Goal: Task Accomplishment & Management: Use online tool/utility

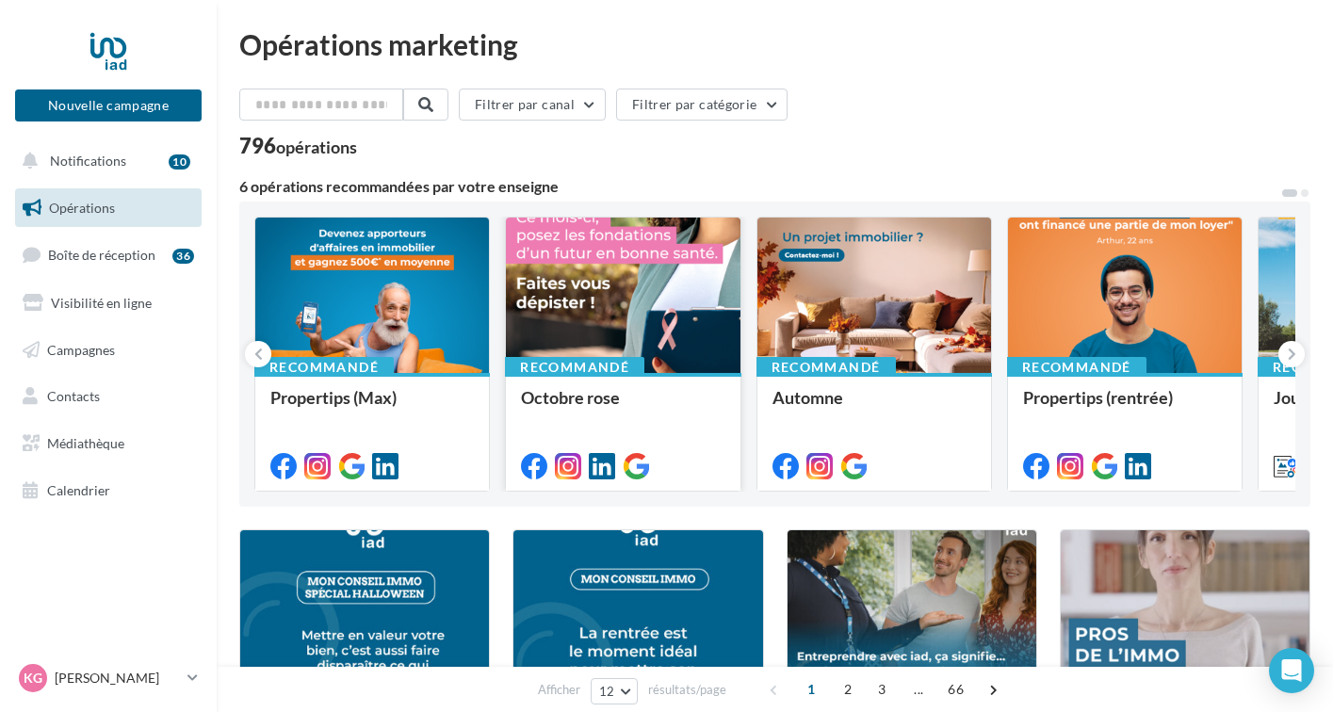
click at [612, 329] on div at bounding box center [623, 296] width 234 height 157
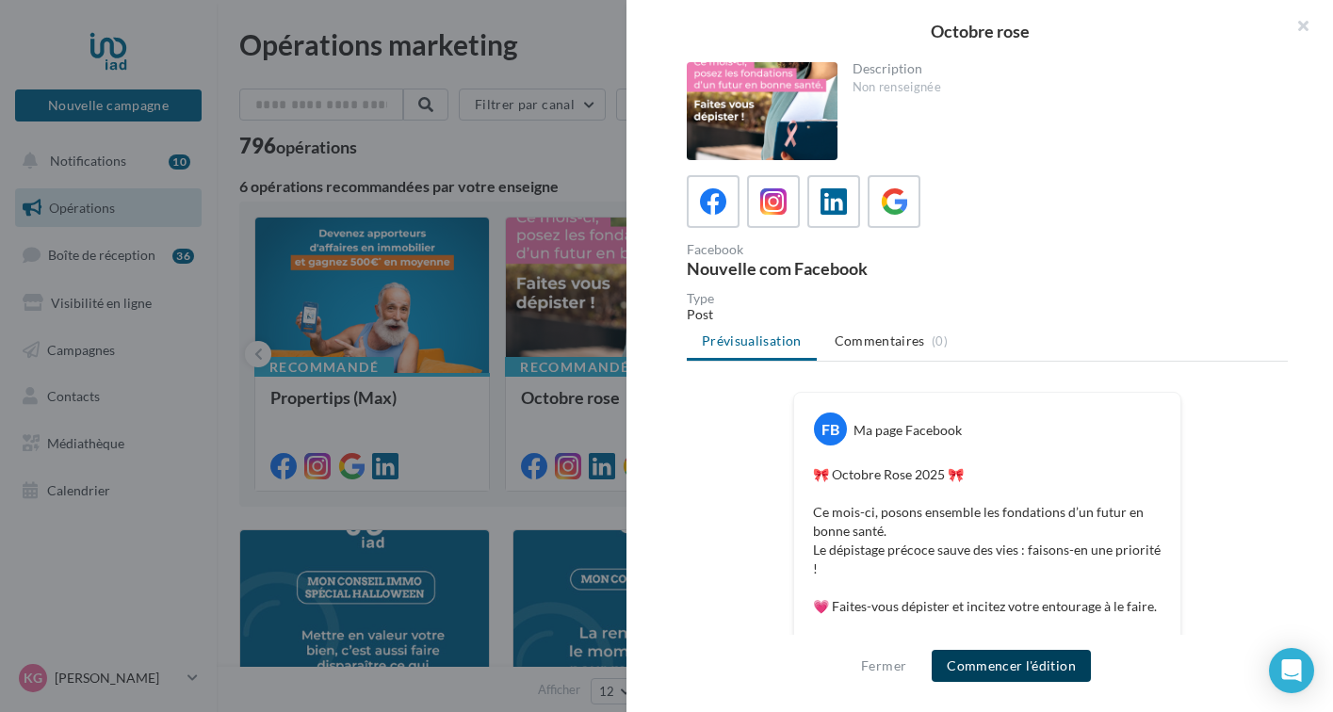
click at [962, 670] on button "Commencer l'édition" at bounding box center [1011, 666] width 159 height 32
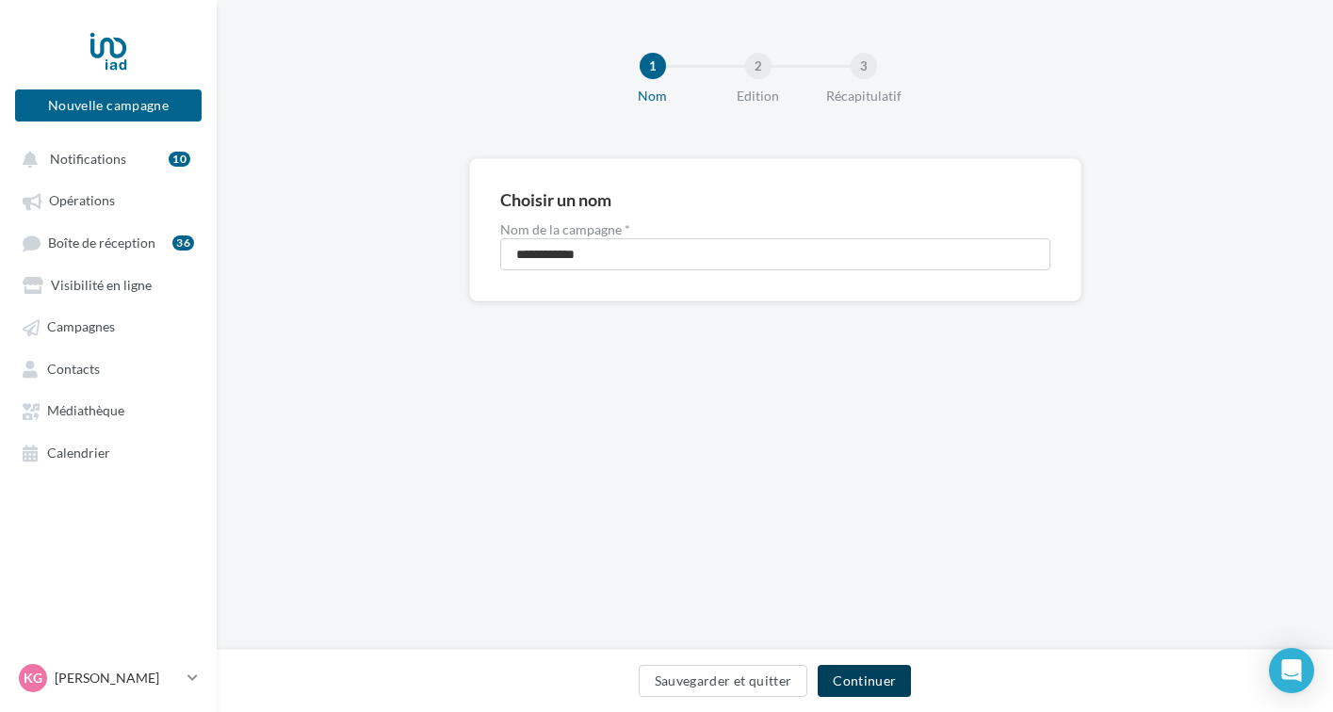
click at [854, 672] on button "Continuer" at bounding box center [864, 681] width 93 height 32
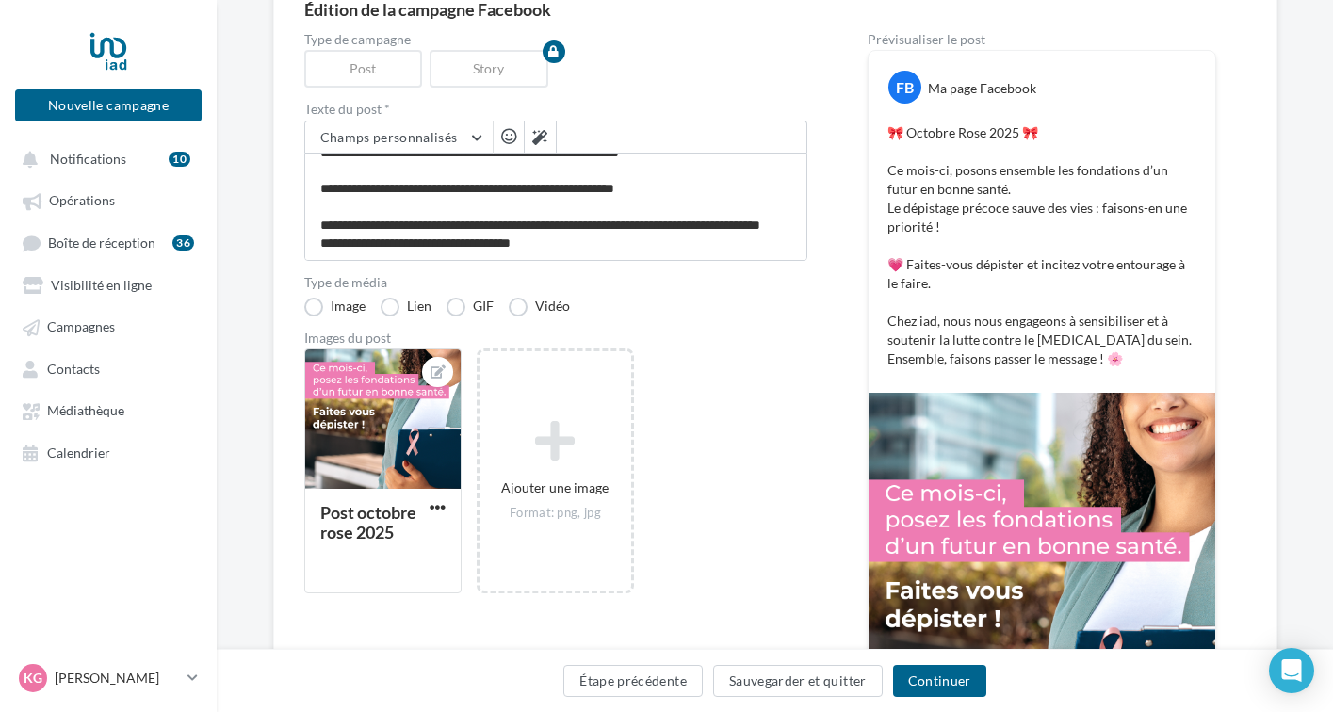
scroll to position [183, 0]
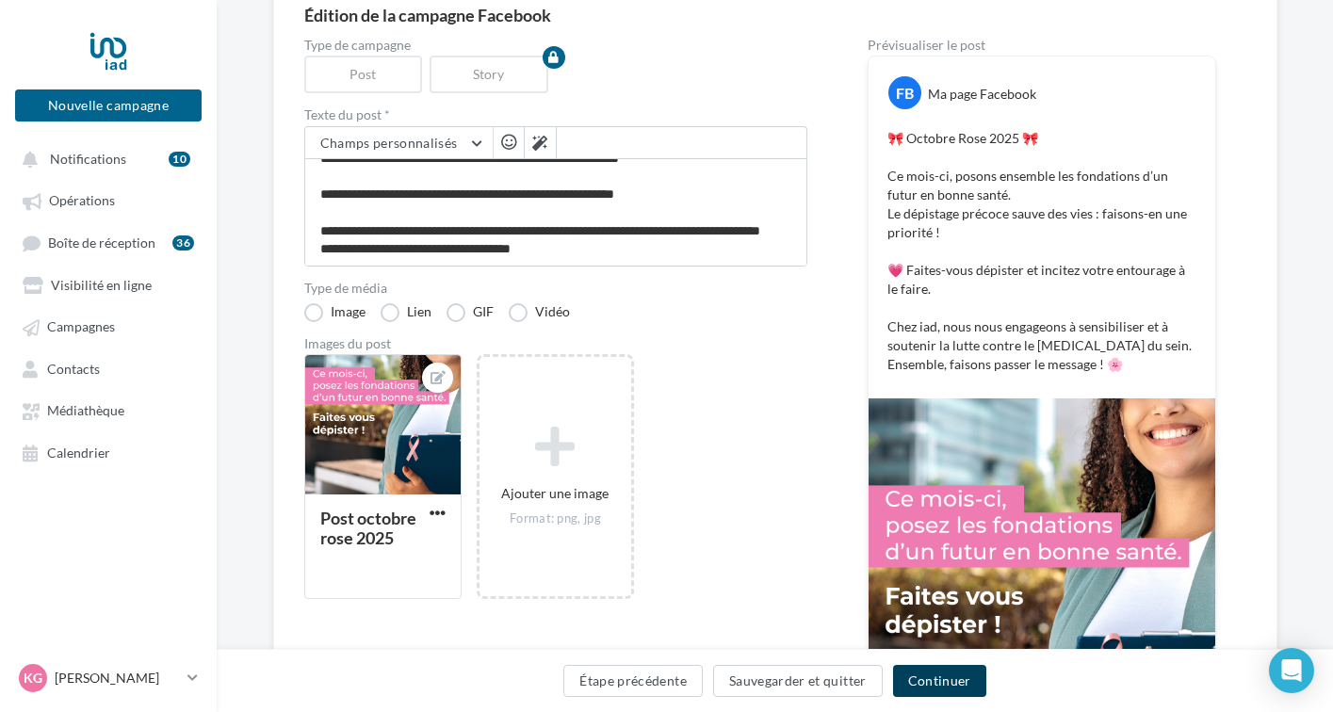
click at [926, 682] on button "Continuer" at bounding box center [939, 681] width 93 height 32
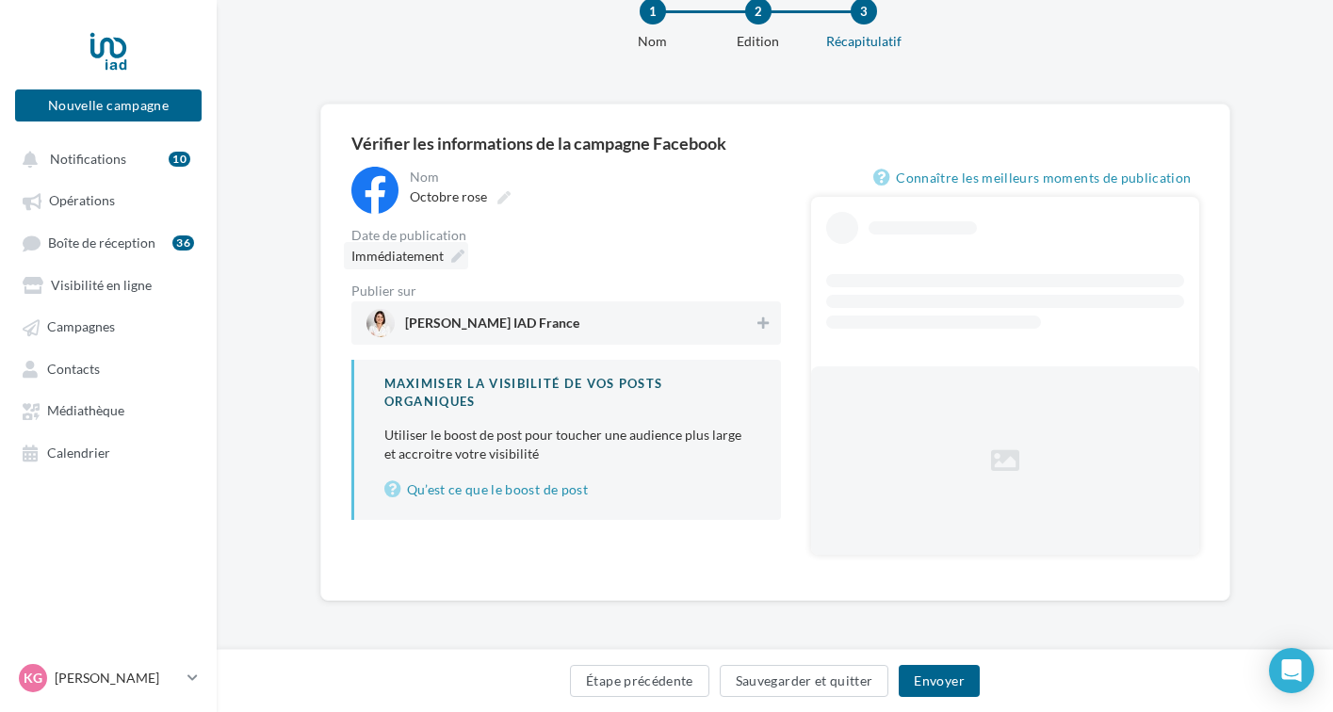
click at [456, 257] on icon at bounding box center [457, 256] width 13 height 13
type input "**********"
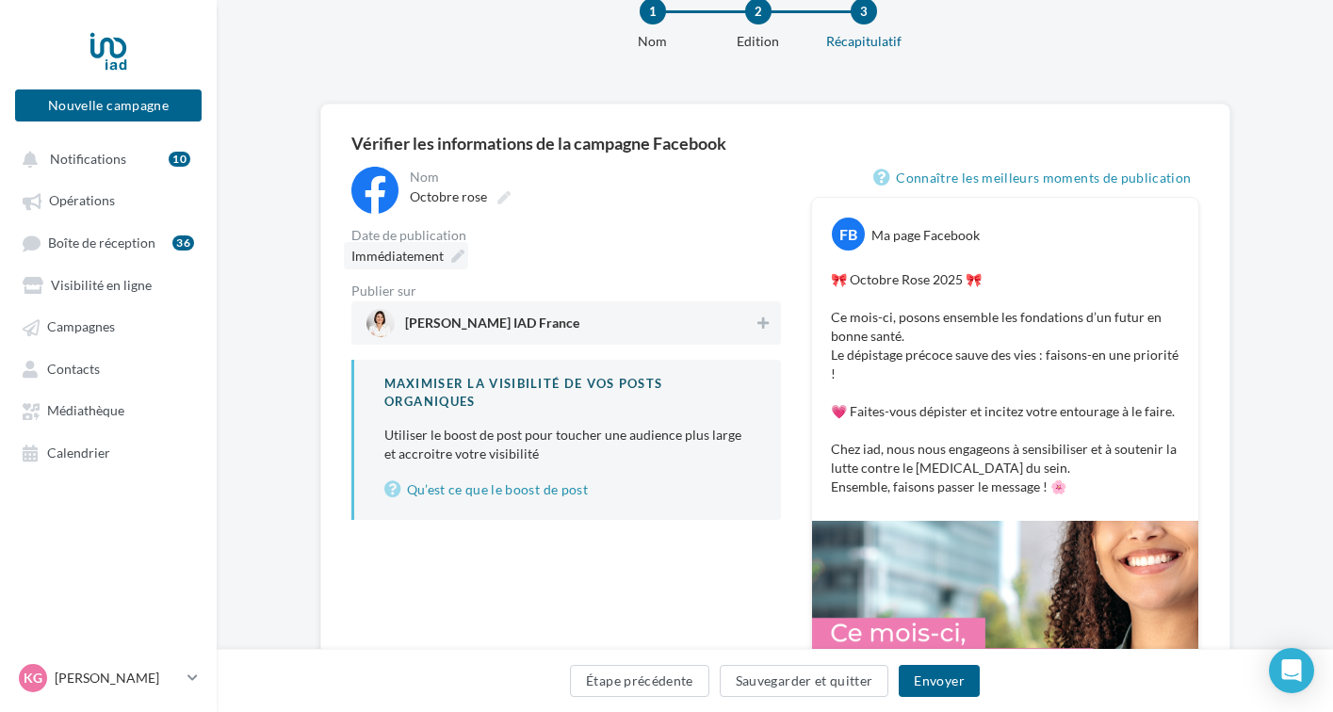
click at [458, 251] on icon at bounding box center [457, 256] width 13 height 13
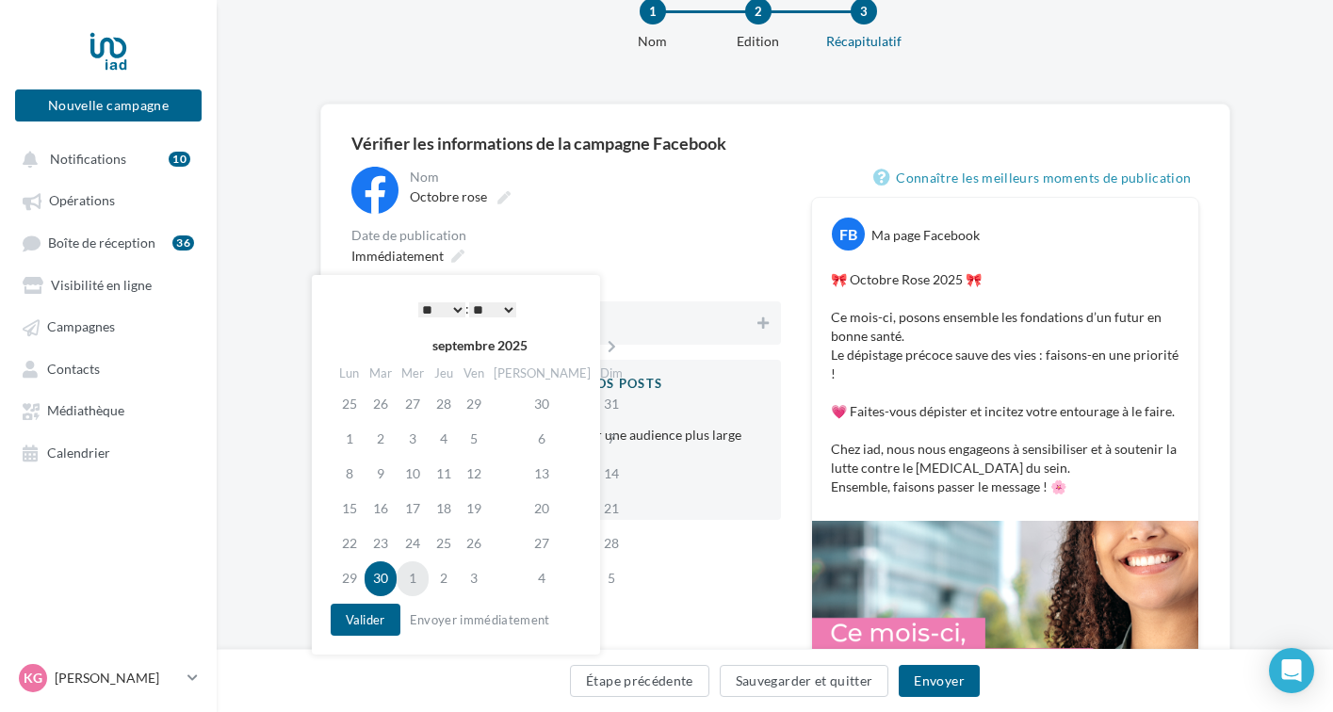
click at [424, 581] on td "1" at bounding box center [413, 579] width 32 height 35
click at [450, 308] on select "* * * * * * * * * * ** ** ** ** ** ** ** ** ** ** ** ** ** **" at bounding box center [441, 309] width 47 height 15
click at [453, 311] on select "* * * * * * * * * * ** ** ** ** ** ** ** ** ** ** ** ** ** **" at bounding box center [441, 309] width 47 height 15
click at [501, 309] on select "** ** ** ** ** **" at bounding box center [492, 309] width 47 height 15
click at [375, 620] on button "Valider" at bounding box center [366, 620] width 70 height 32
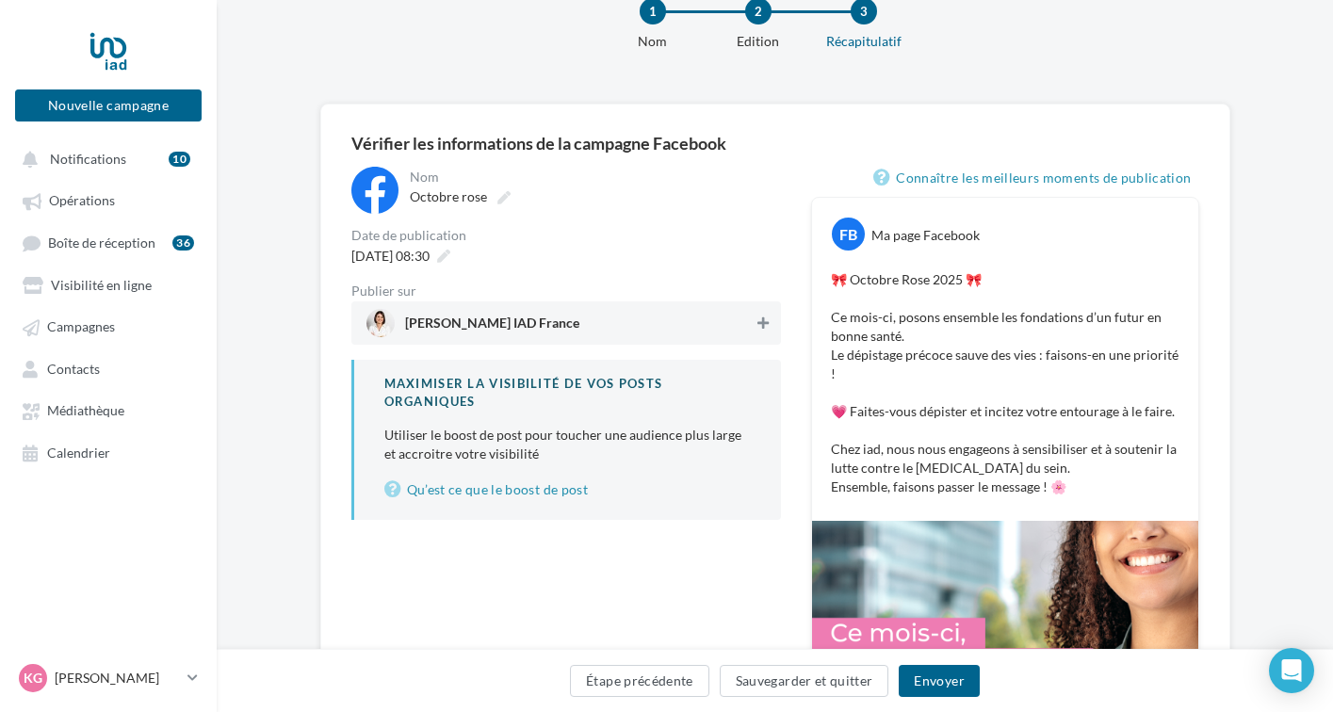
click at [760, 328] on icon at bounding box center [763, 323] width 11 height 13
click at [926, 677] on button "Envoyer" at bounding box center [939, 681] width 80 height 32
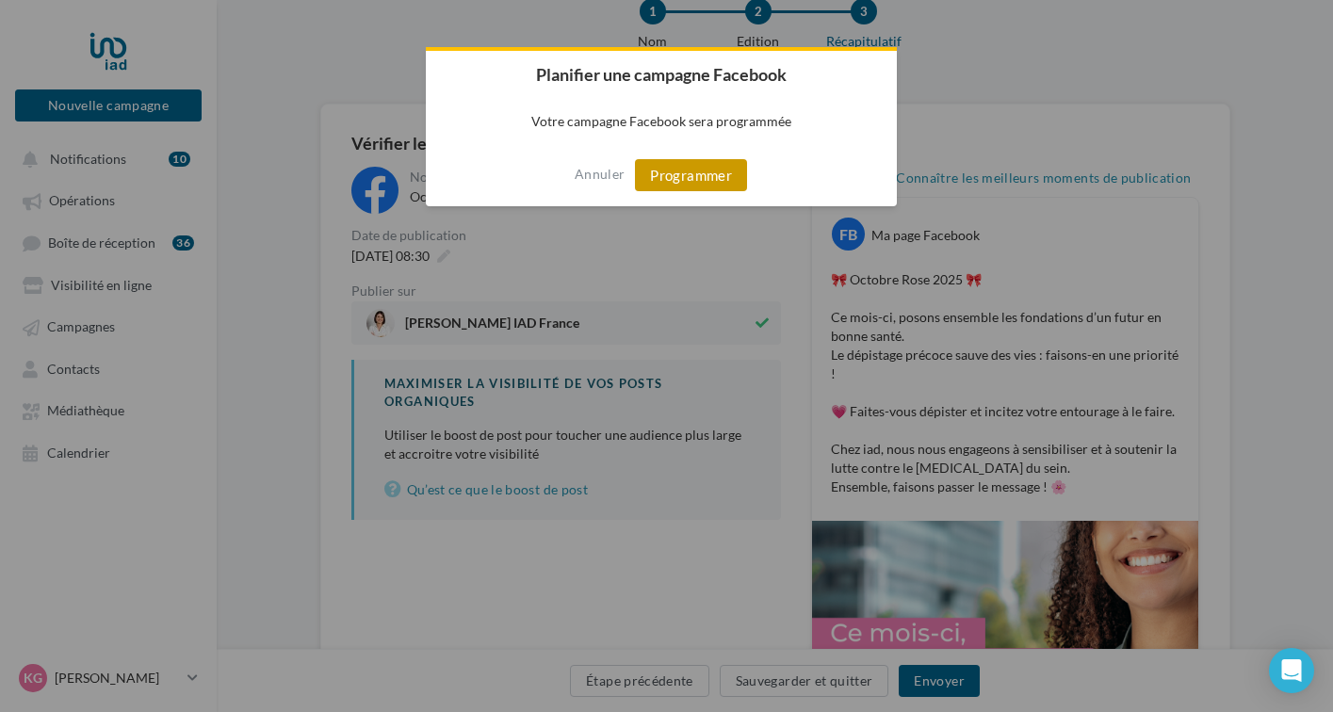
click at [706, 182] on button "Programmer" at bounding box center [691, 175] width 112 height 32
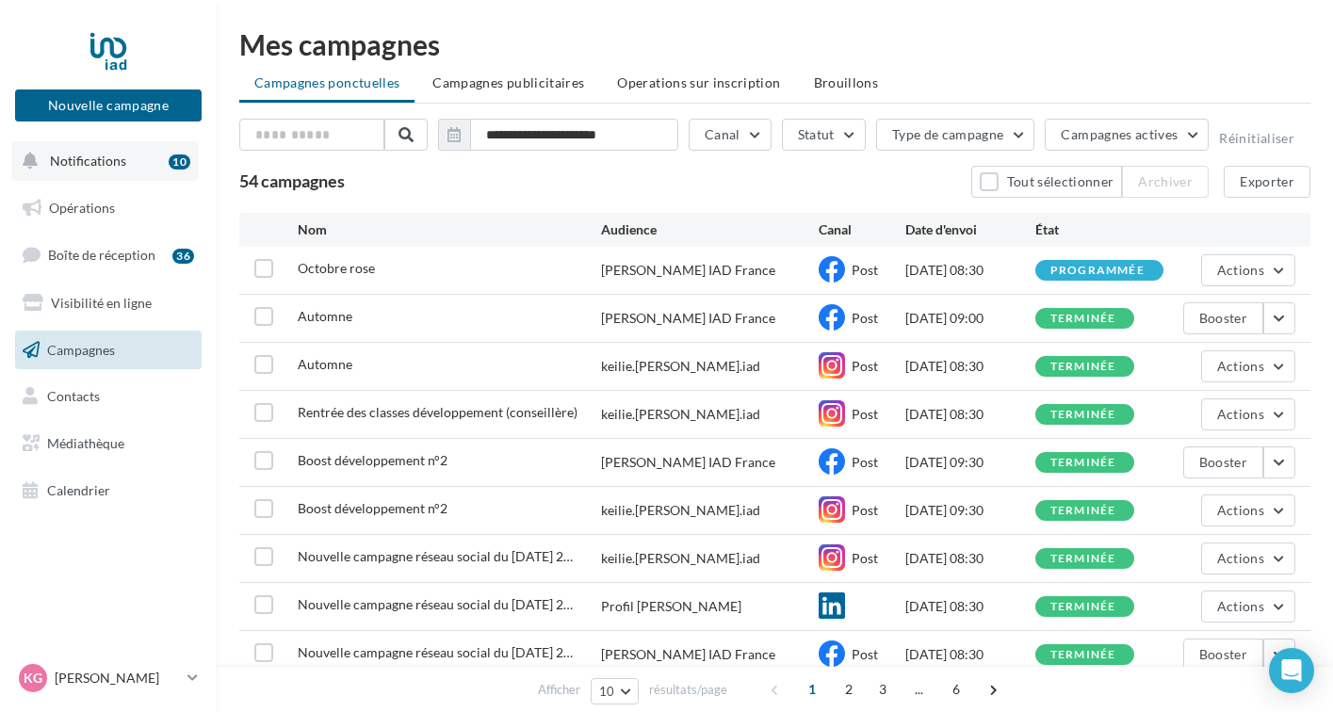
click at [126, 168] on button "Notifications 10" at bounding box center [104, 161] width 187 height 40
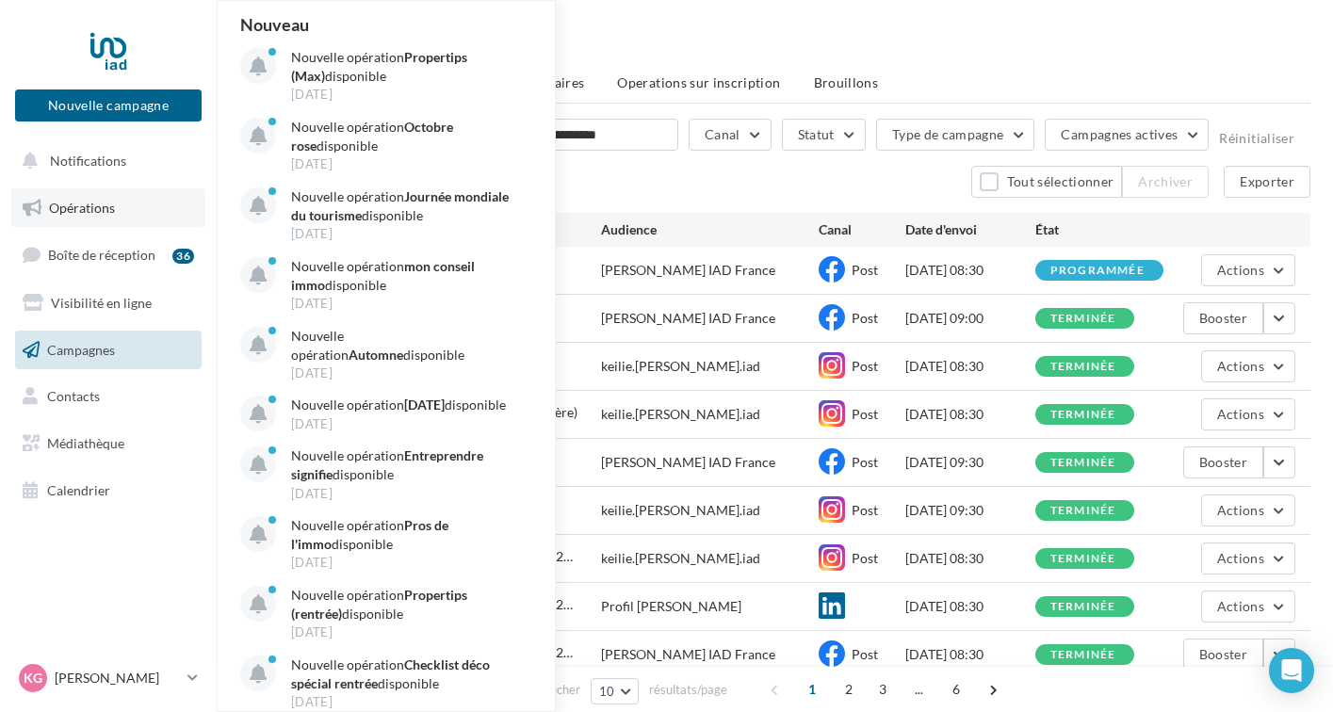
click at [108, 217] on link "Opérations" at bounding box center [108, 208] width 194 height 40
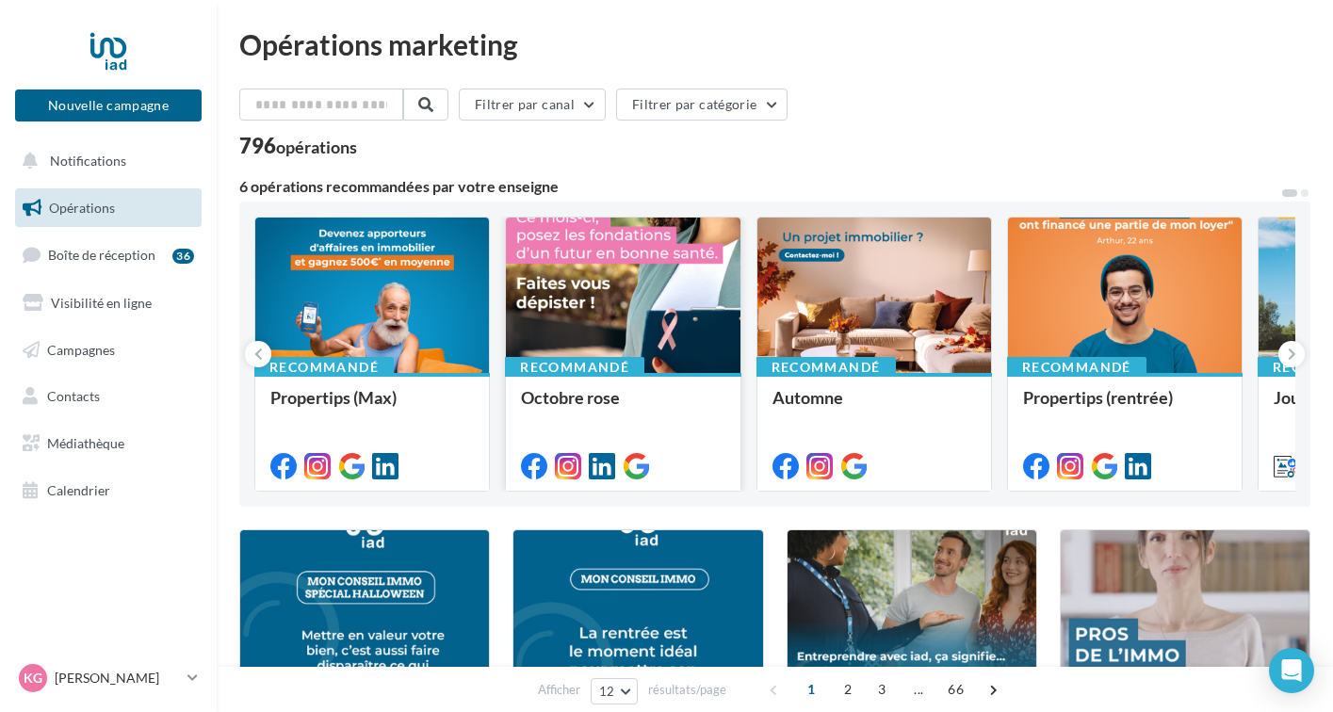
click at [646, 349] on div at bounding box center [623, 296] width 234 height 157
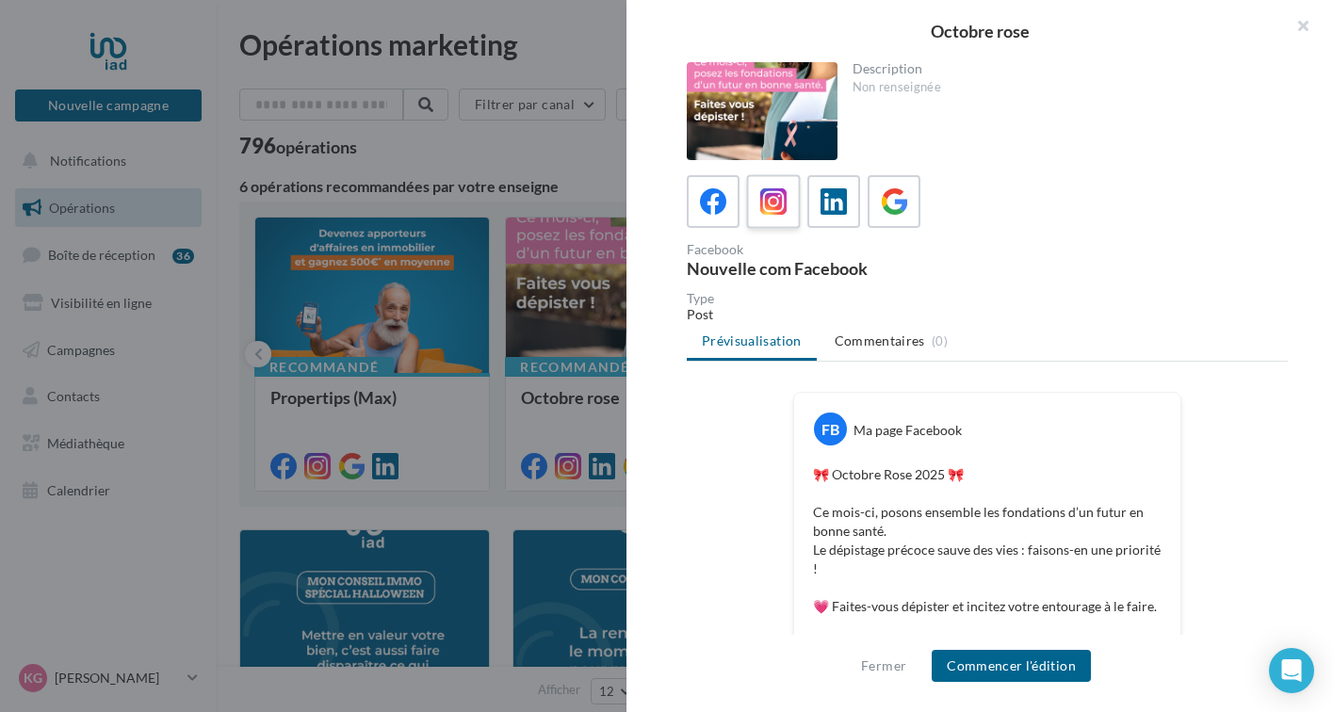
click at [783, 201] on icon at bounding box center [773, 201] width 27 height 27
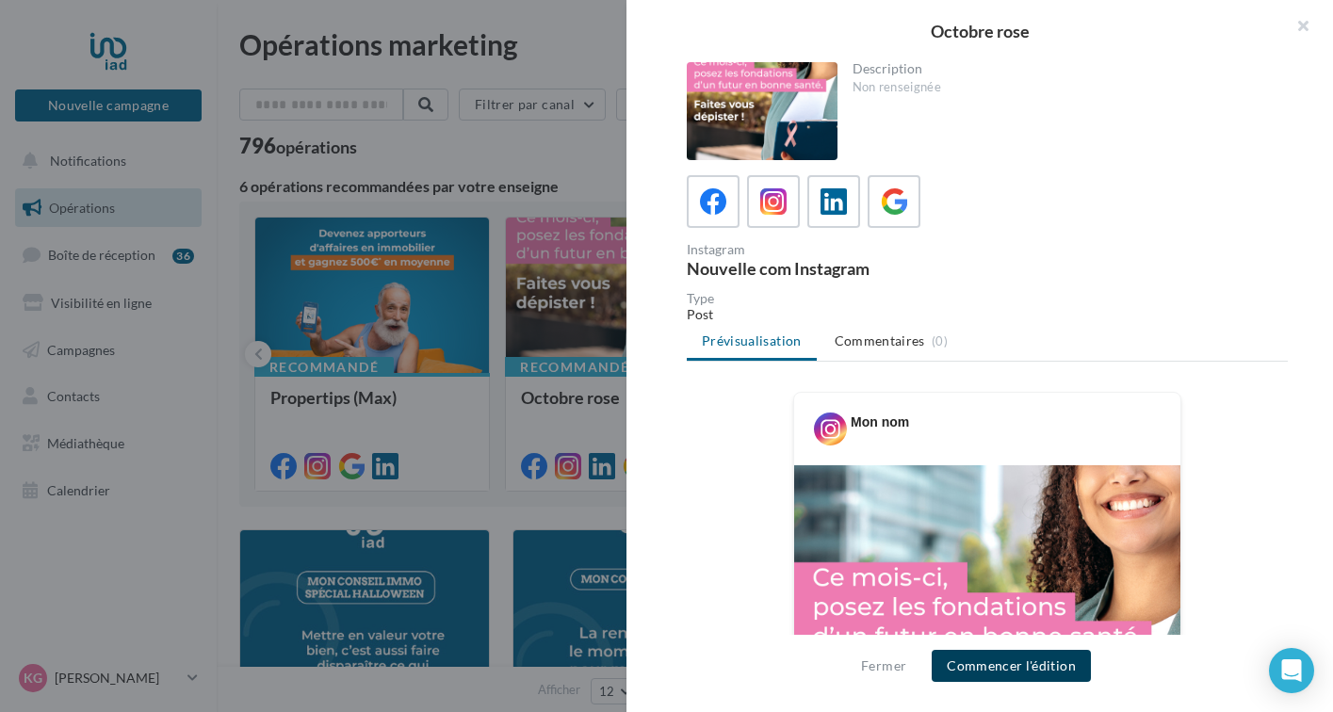
click at [1027, 667] on button "Commencer l'édition" at bounding box center [1011, 666] width 159 height 32
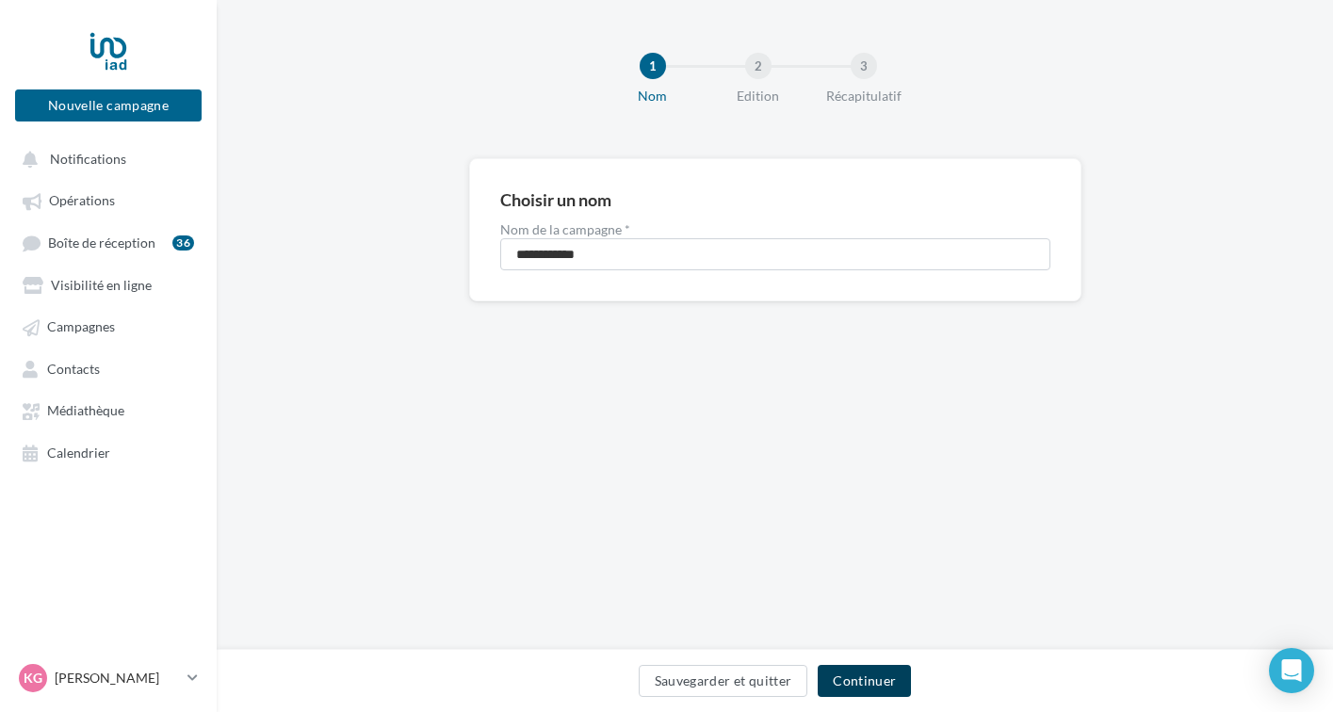
click at [853, 674] on button "Continuer" at bounding box center [864, 681] width 93 height 32
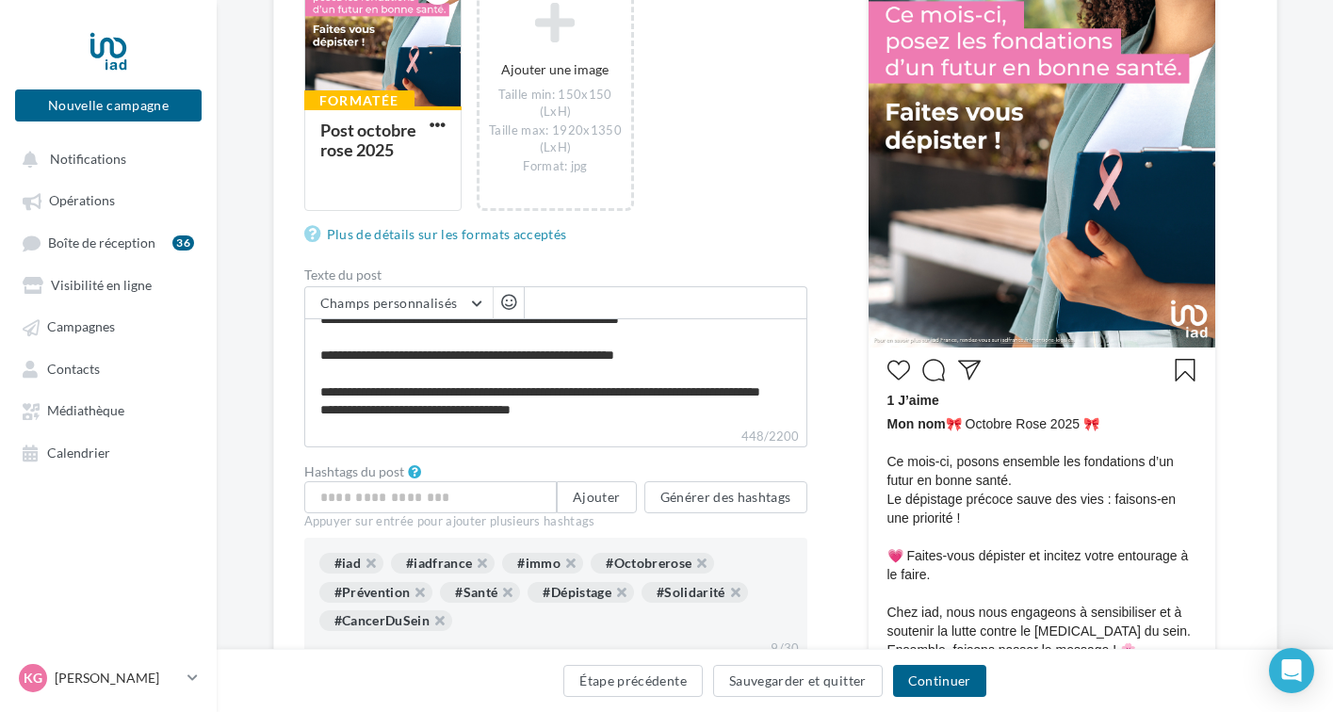
scroll to position [394, 0]
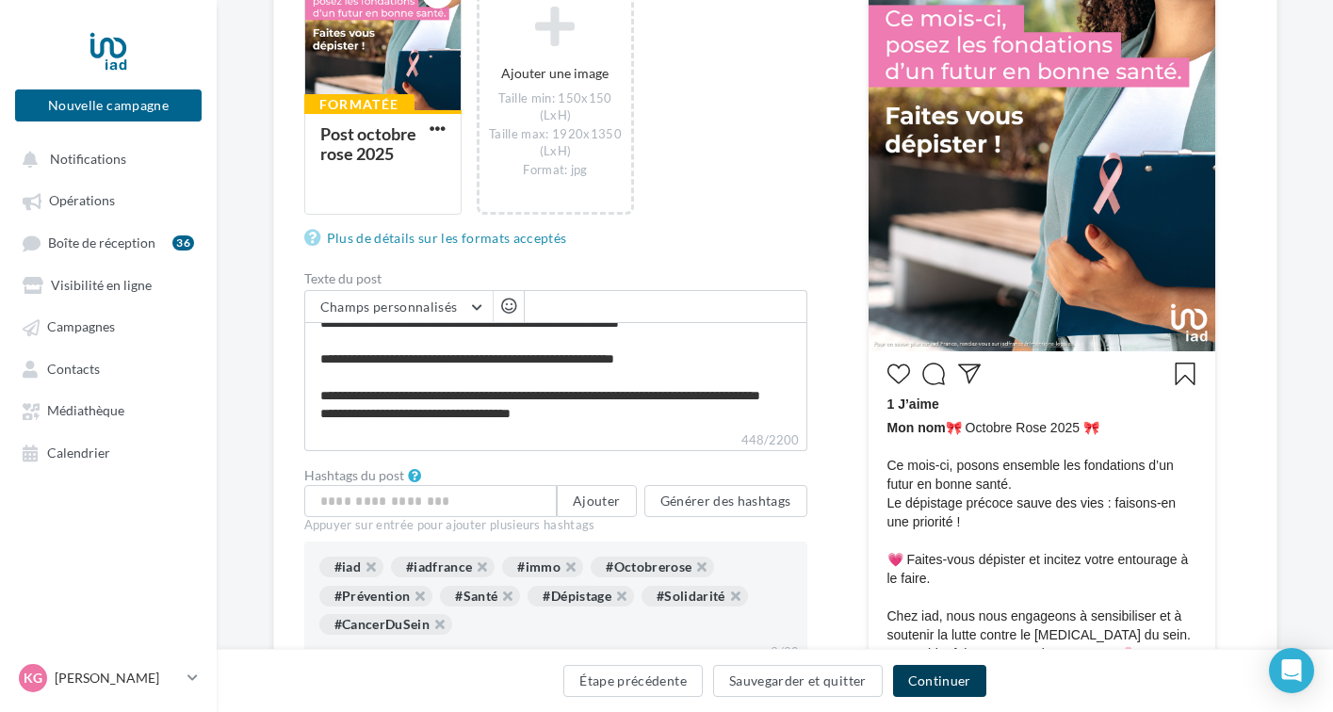
click at [921, 673] on button "Continuer" at bounding box center [939, 681] width 93 height 32
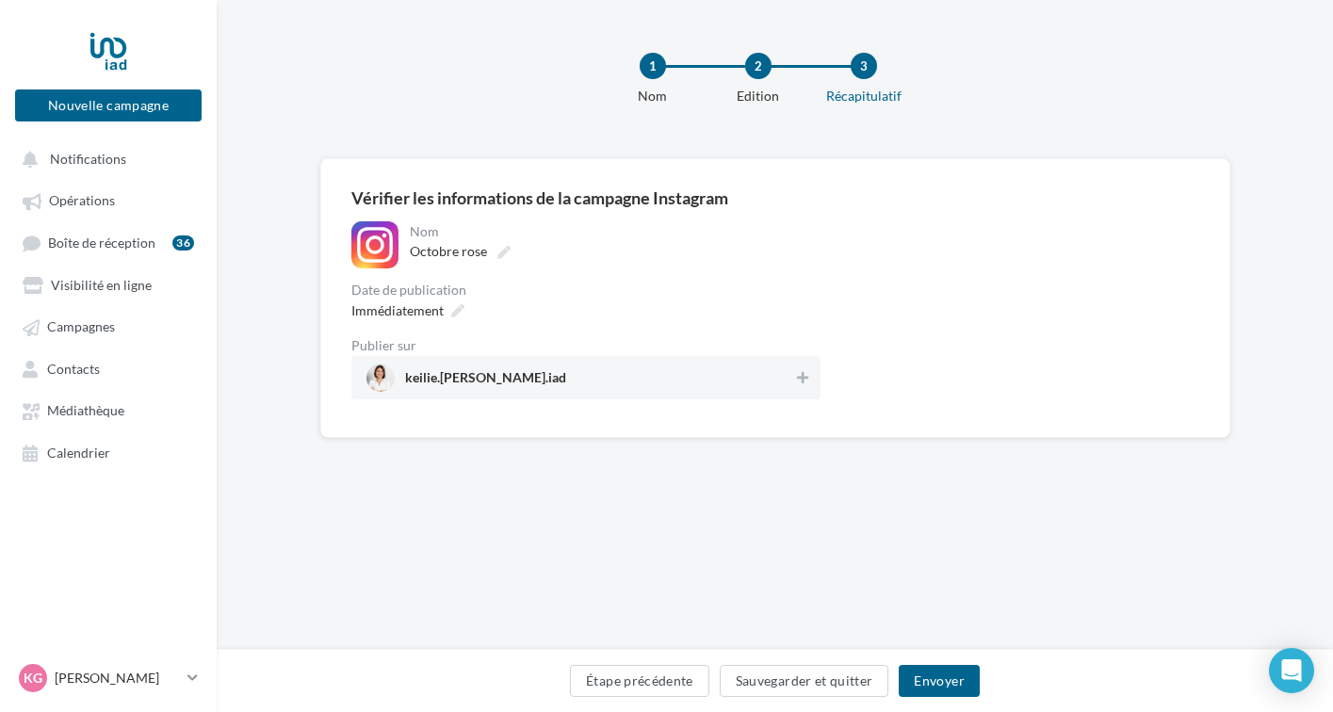
click at [454, 86] on div "1 Nom 2 Edition 3 Récapitulatif" at bounding box center [805, 86] width 1117 height 113
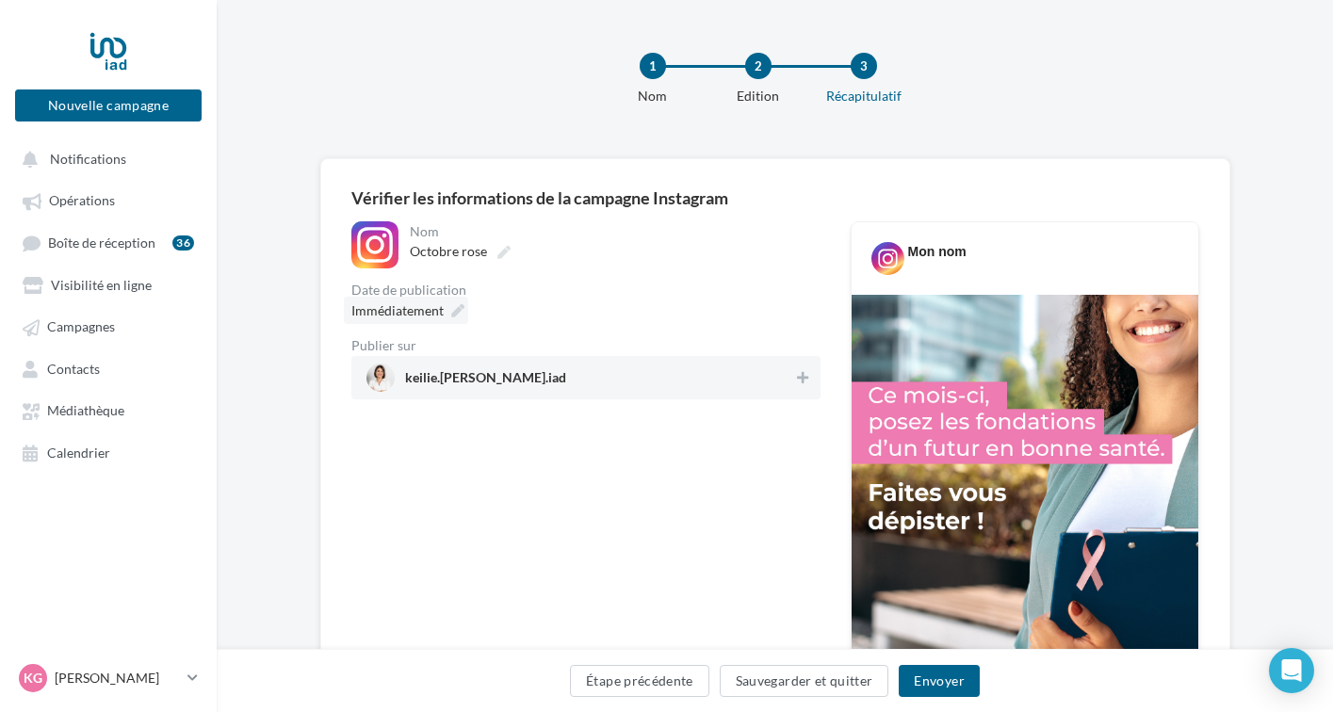
click at [454, 309] on icon at bounding box center [457, 310] width 13 height 13
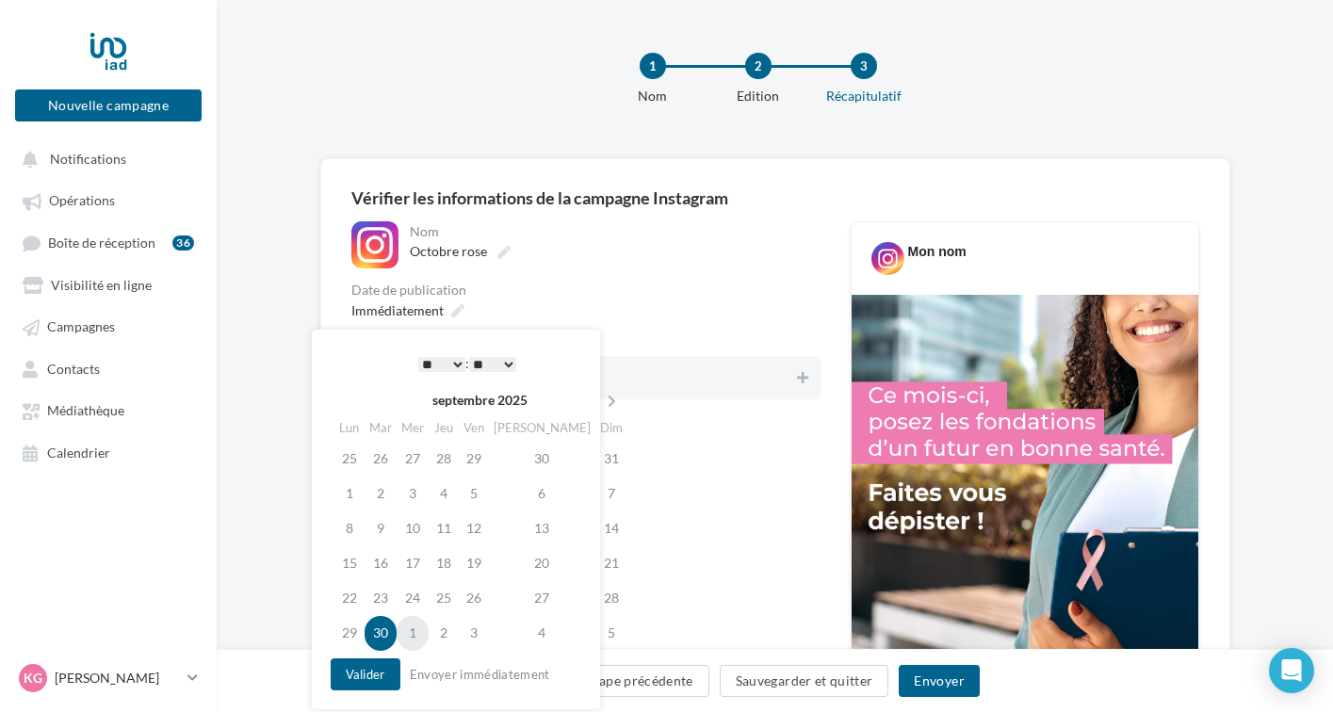
click at [420, 631] on td "1" at bounding box center [413, 633] width 32 height 35
click at [457, 369] on select "* * * * * * * * * * ** ** ** ** ** ** ** ** ** ** ** ** ** **" at bounding box center [441, 364] width 47 height 15
click at [499, 365] on select "** ** ** ** ** **" at bounding box center [492, 364] width 47 height 15
click at [381, 671] on button "Valider" at bounding box center [366, 675] width 70 height 32
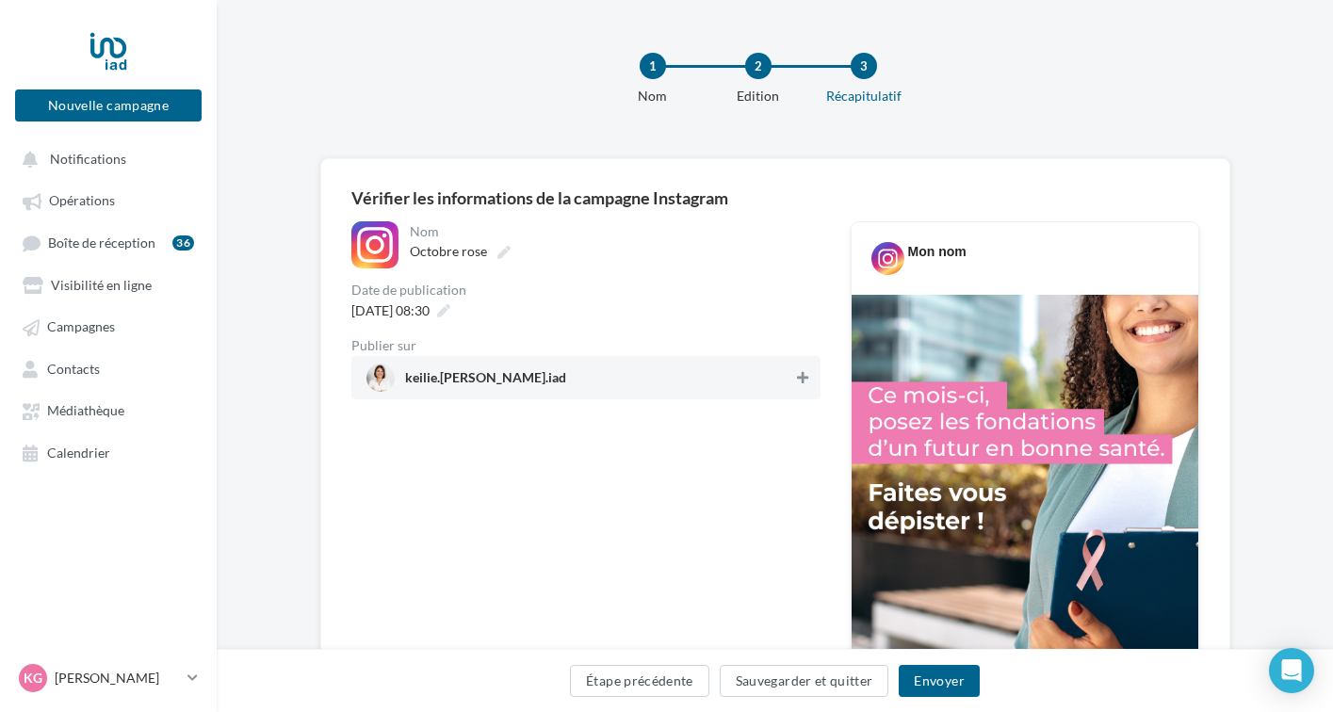
click at [794, 381] on button at bounding box center [802, 378] width 19 height 23
click at [933, 680] on button "Envoyer" at bounding box center [939, 681] width 80 height 32
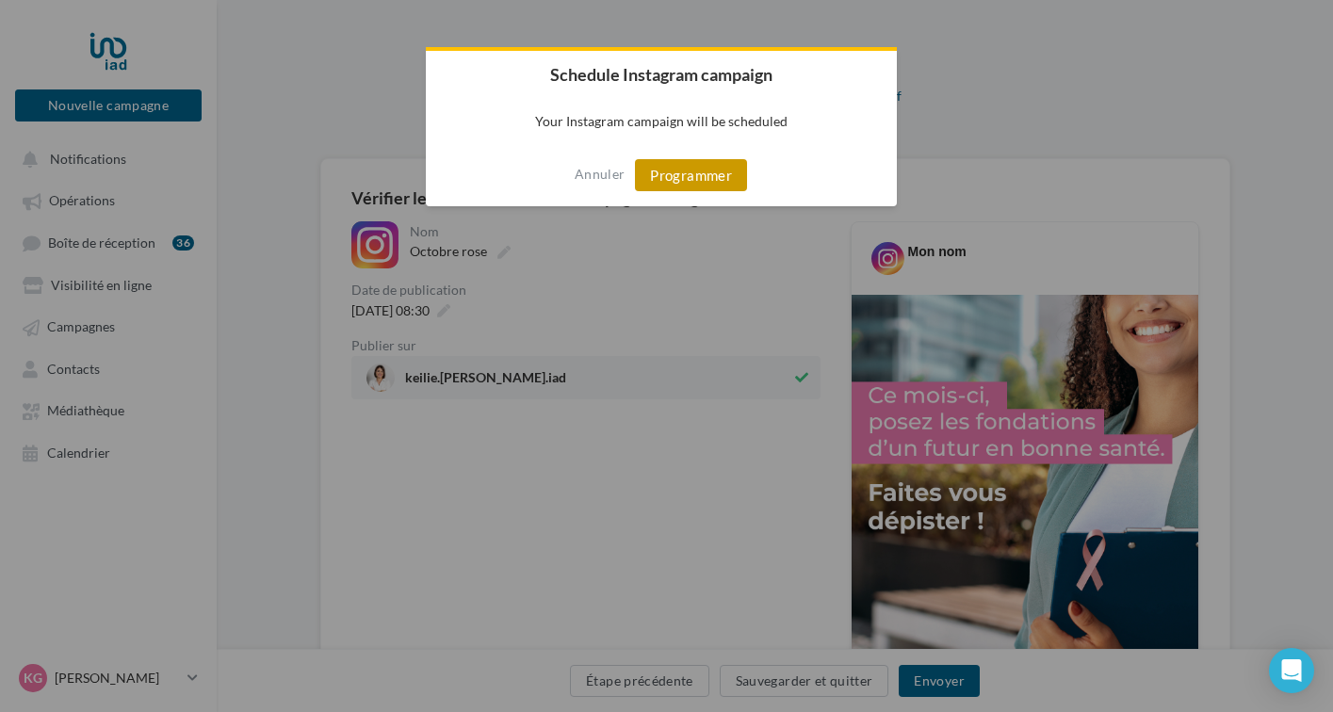
click at [721, 181] on button "Programmer" at bounding box center [691, 175] width 112 height 32
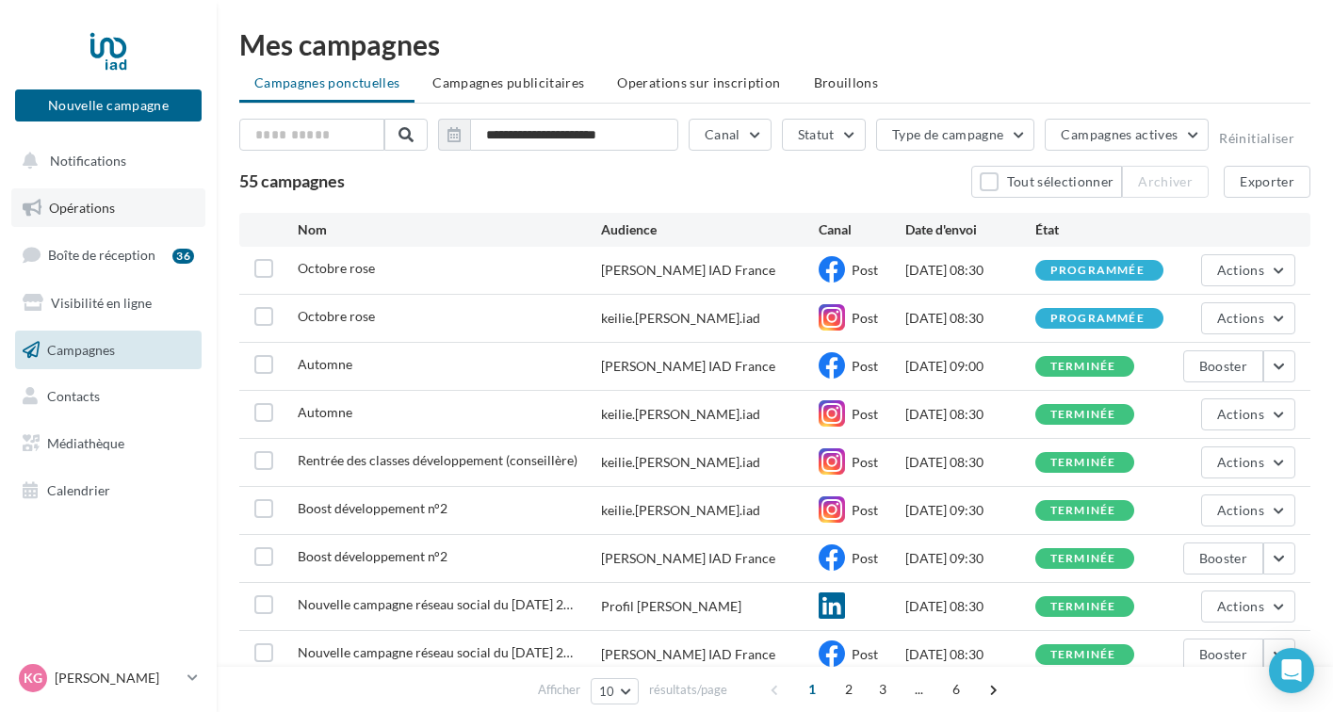
click at [108, 202] on span "Opérations" at bounding box center [82, 208] width 66 height 16
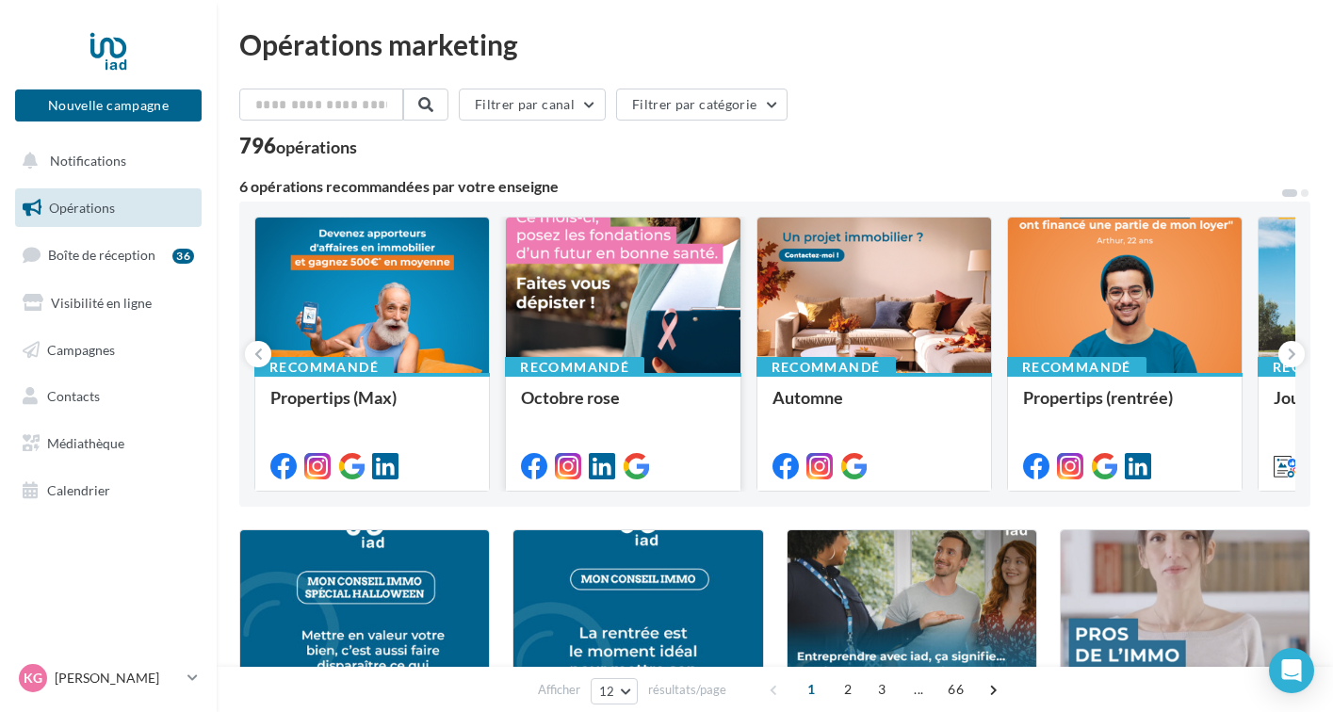
click at [607, 324] on div at bounding box center [623, 296] width 234 height 157
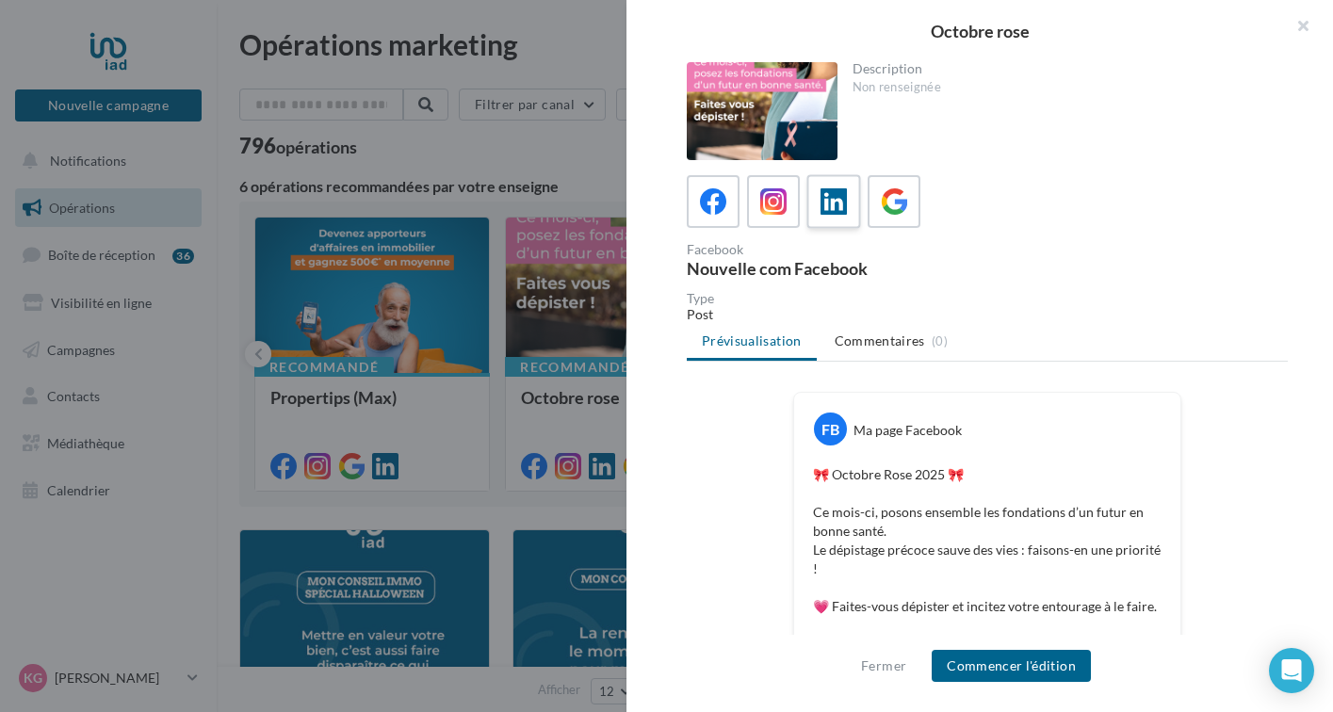
click at [840, 209] on icon at bounding box center [834, 201] width 27 height 27
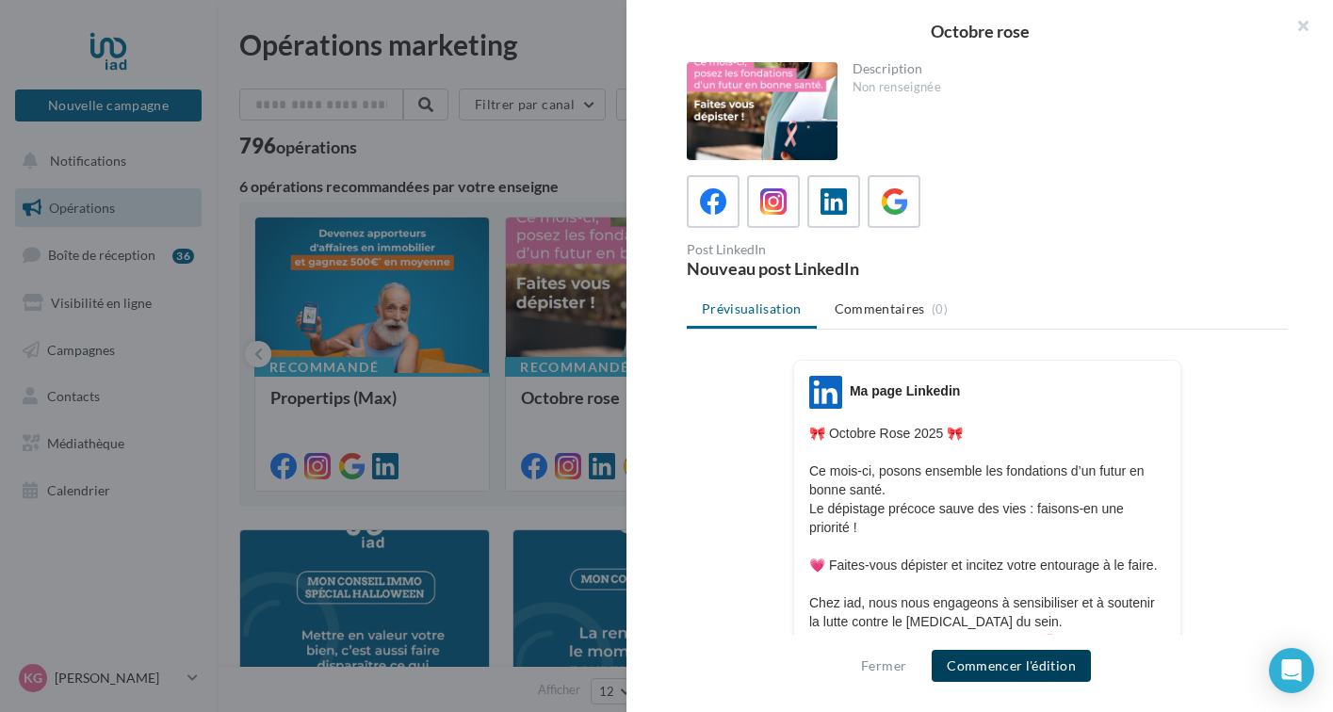
click at [995, 670] on button "Commencer l'édition" at bounding box center [1011, 666] width 159 height 32
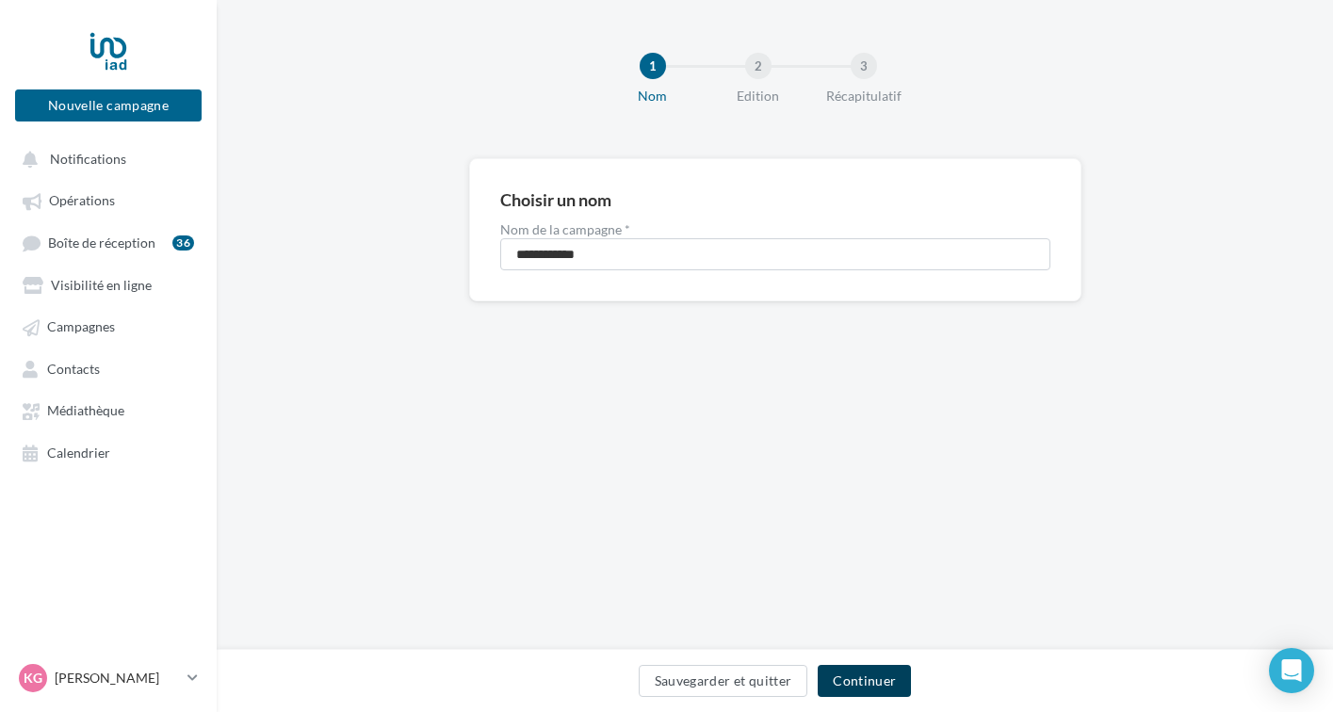
click at [872, 679] on button "Continuer" at bounding box center [864, 681] width 93 height 32
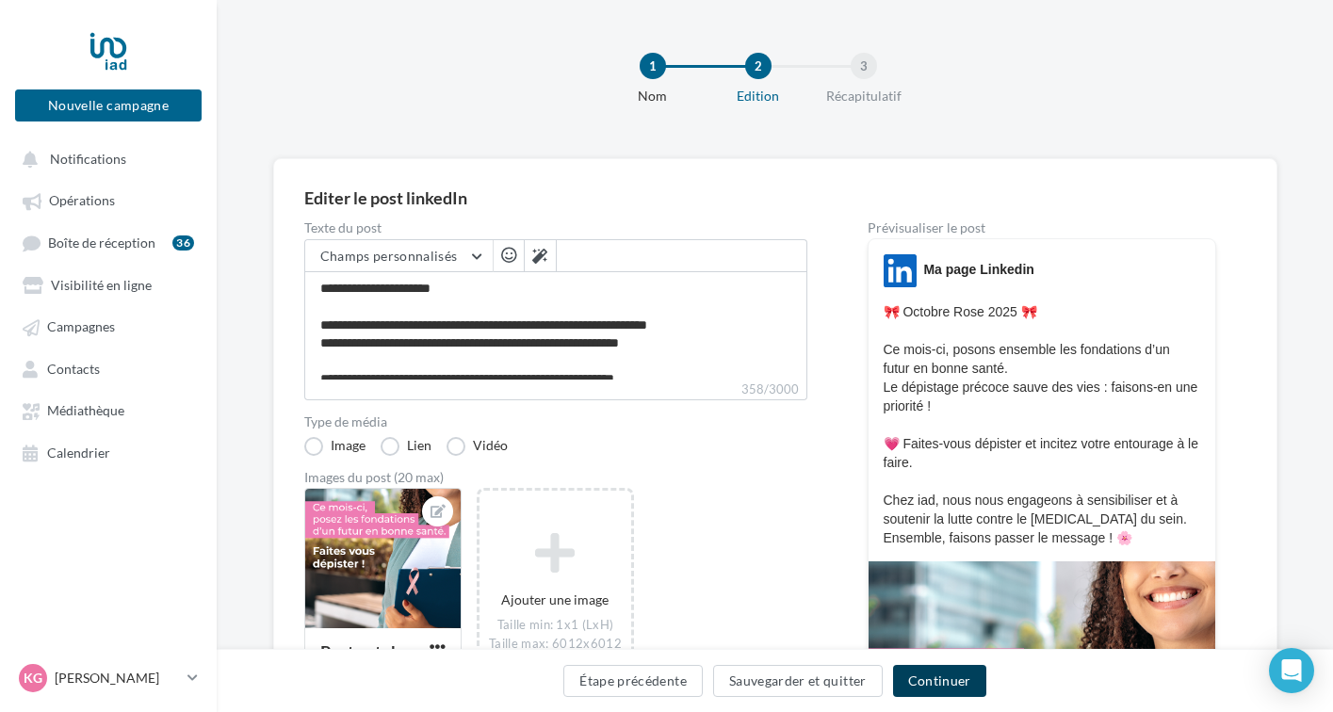
click at [936, 688] on button "Continuer" at bounding box center [939, 681] width 93 height 32
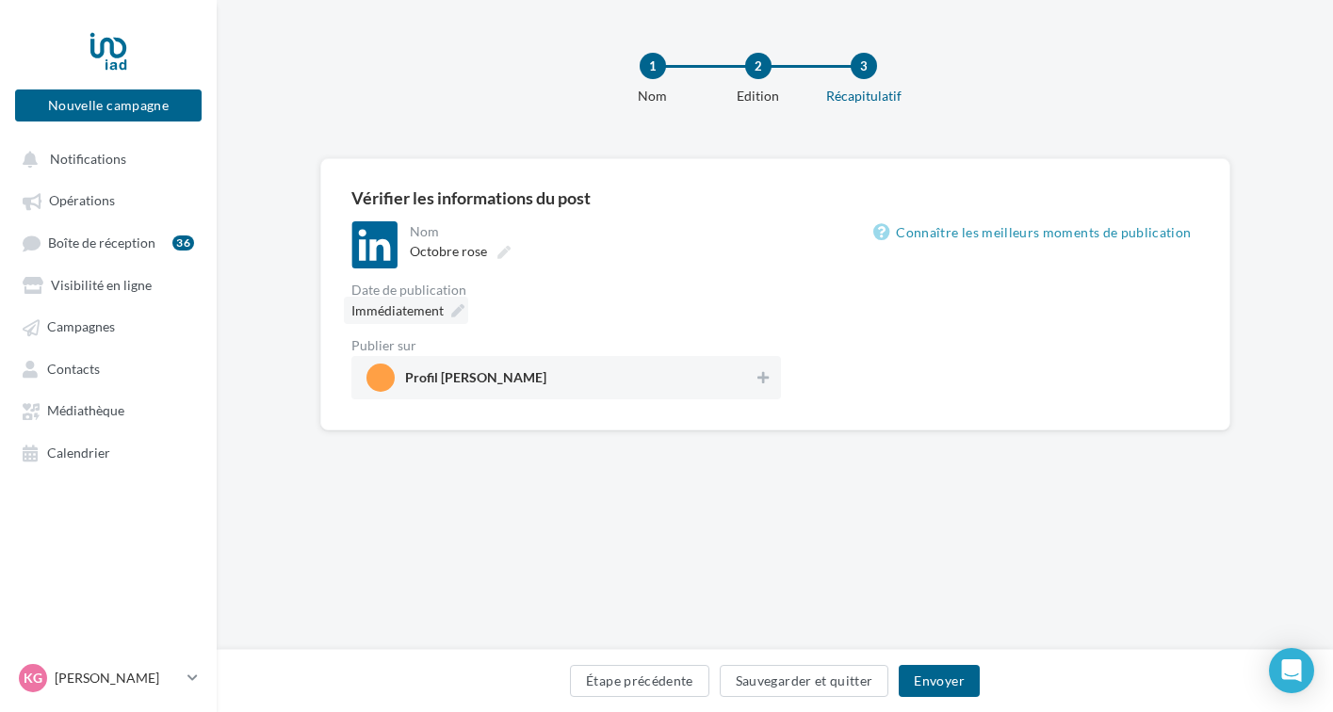
click at [456, 306] on icon at bounding box center [457, 310] width 13 height 13
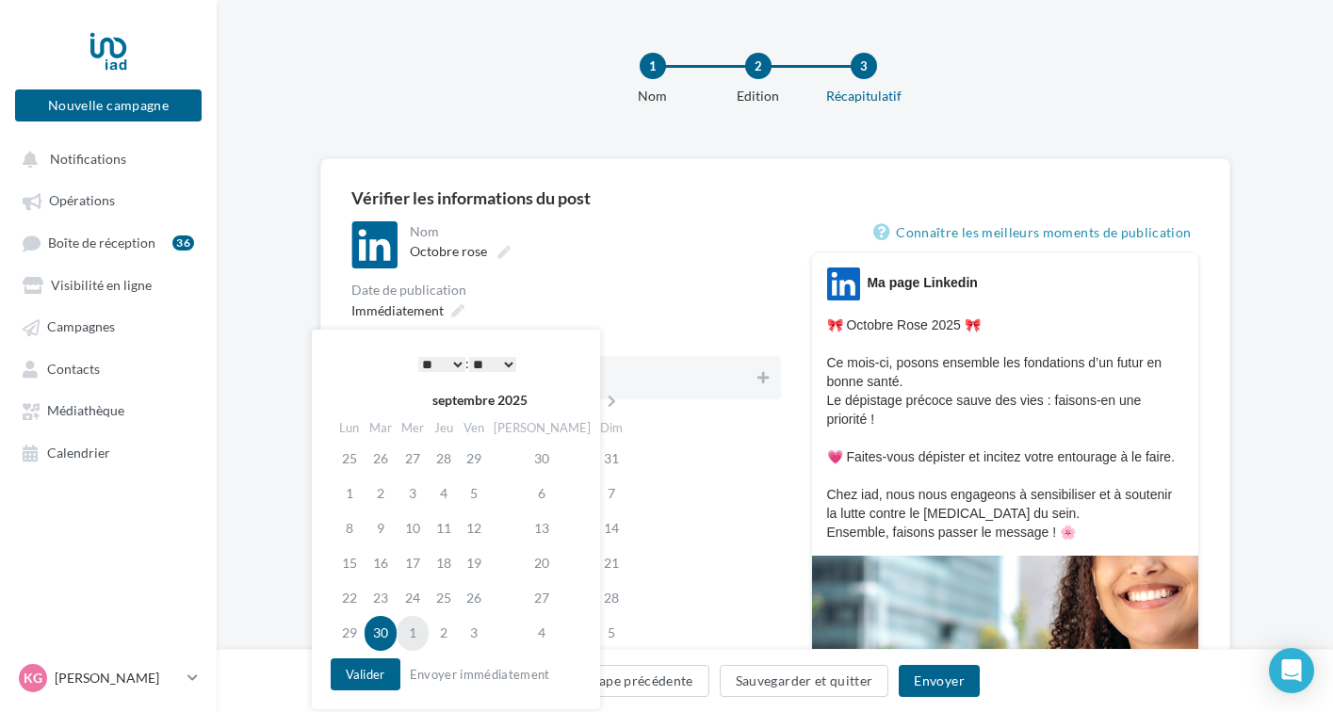
click at [421, 636] on td "1" at bounding box center [413, 633] width 32 height 35
click at [454, 367] on select "* * * * * * * * * * ** ** ** ** ** ** ** ** ** ** ** ** ** **" at bounding box center [441, 364] width 47 height 15
click at [507, 362] on select "** ** ** ** ** **" at bounding box center [492, 364] width 47 height 15
click at [376, 669] on button "Valider" at bounding box center [366, 675] width 70 height 32
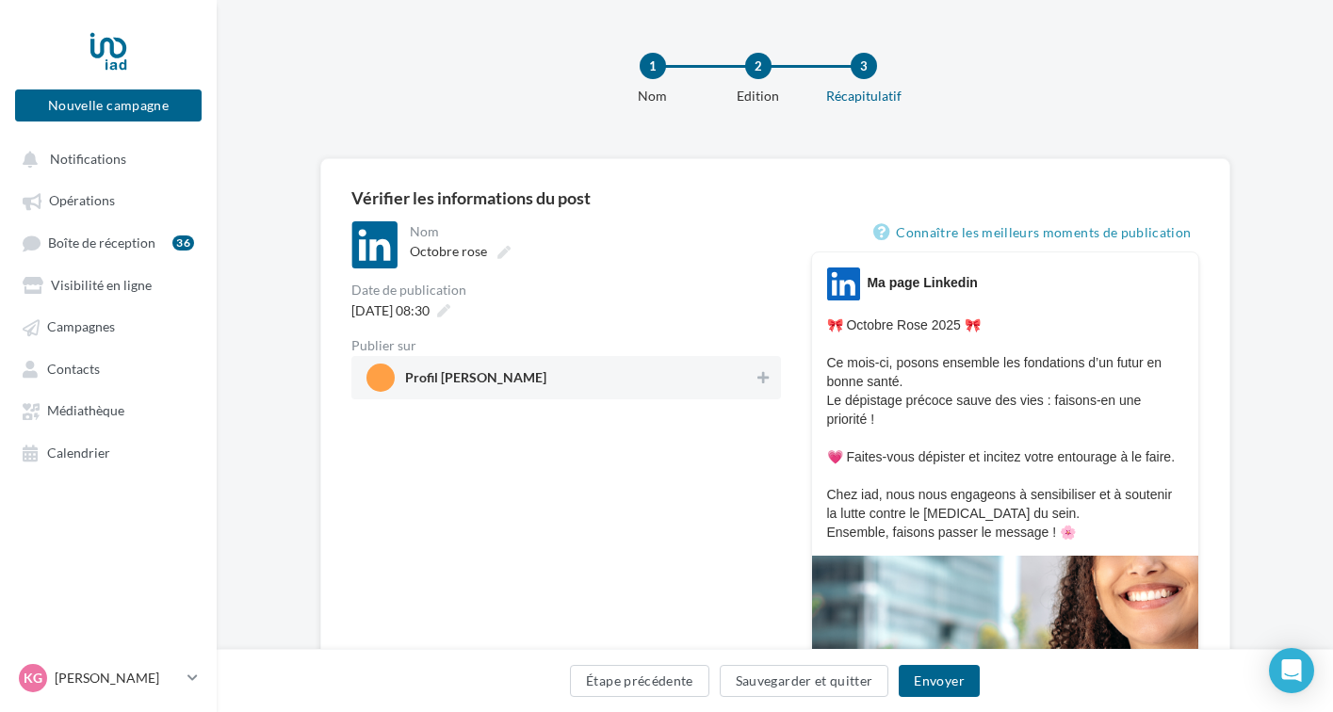
click at [741, 385] on span "Profil Keilie Gabriel" at bounding box center [561, 378] width 388 height 28
click at [941, 676] on button "Envoyer" at bounding box center [939, 681] width 80 height 32
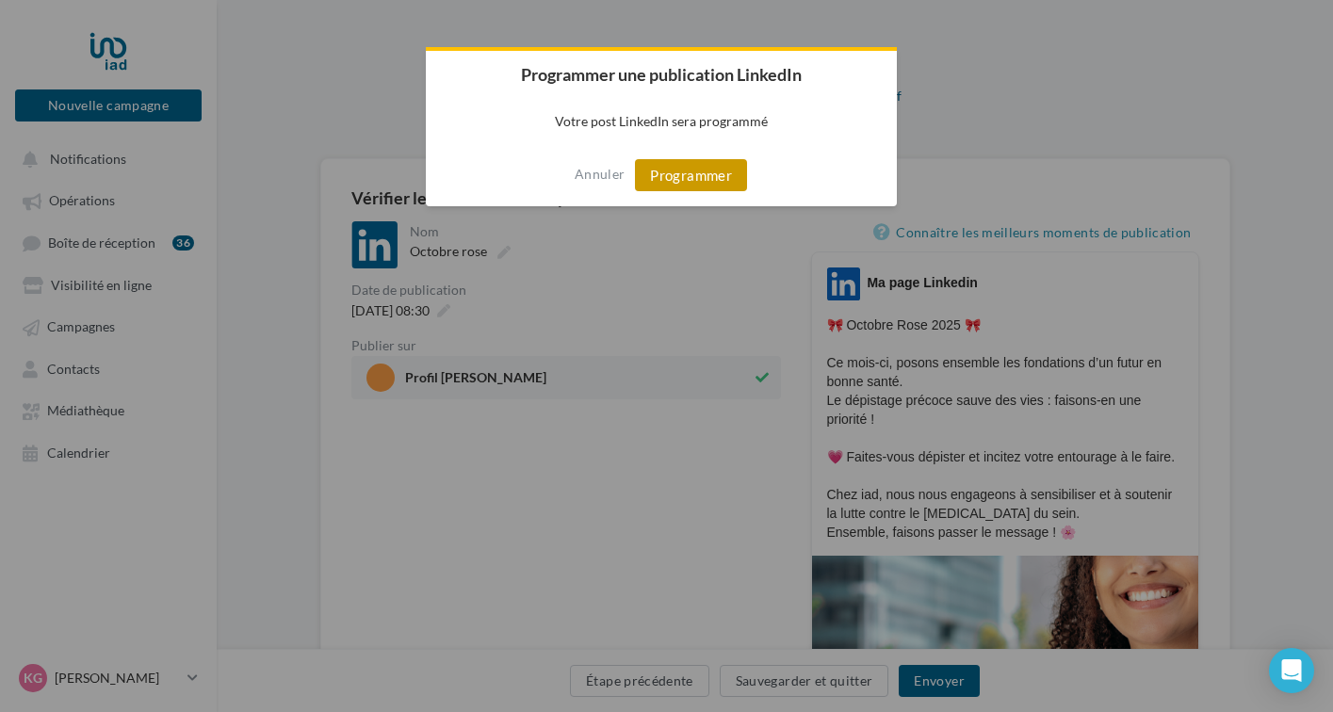
click at [710, 175] on button "Programmer" at bounding box center [691, 175] width 112 height 32
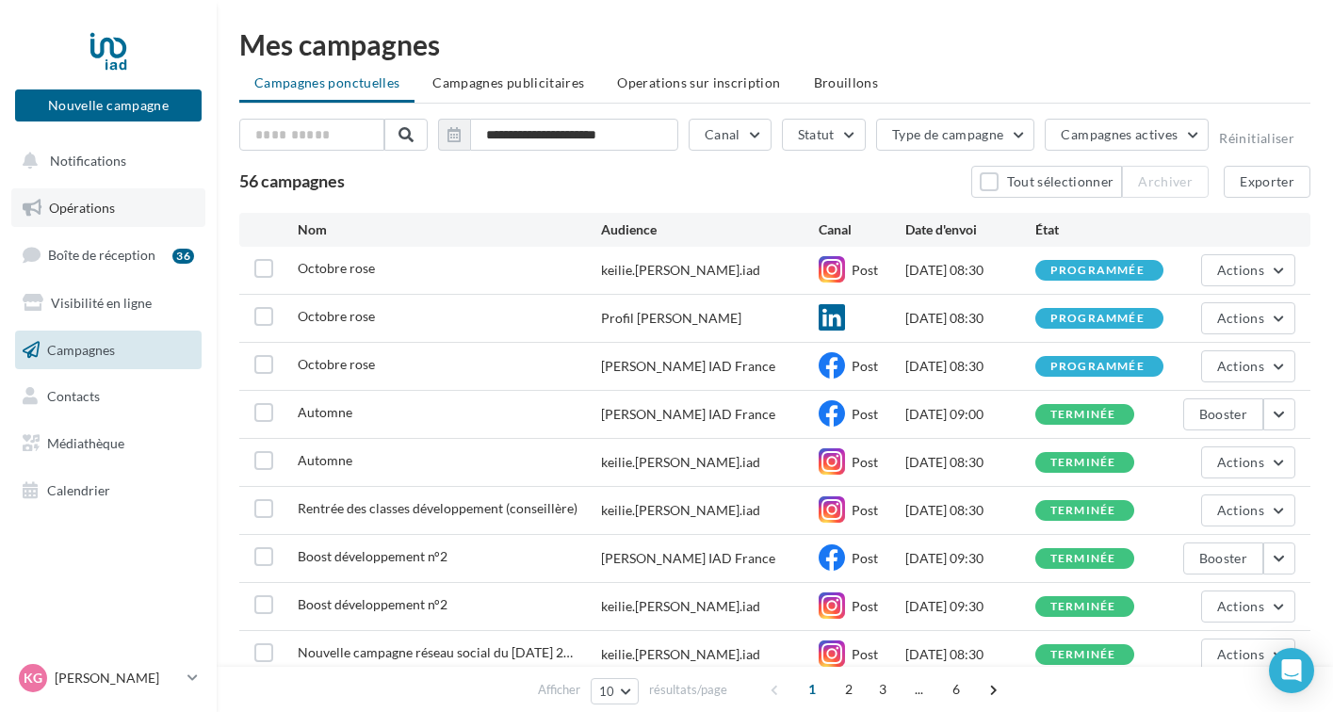
click at [129, 207] on link "Opérations" at bounding box center [108, 208] width 194 height 40
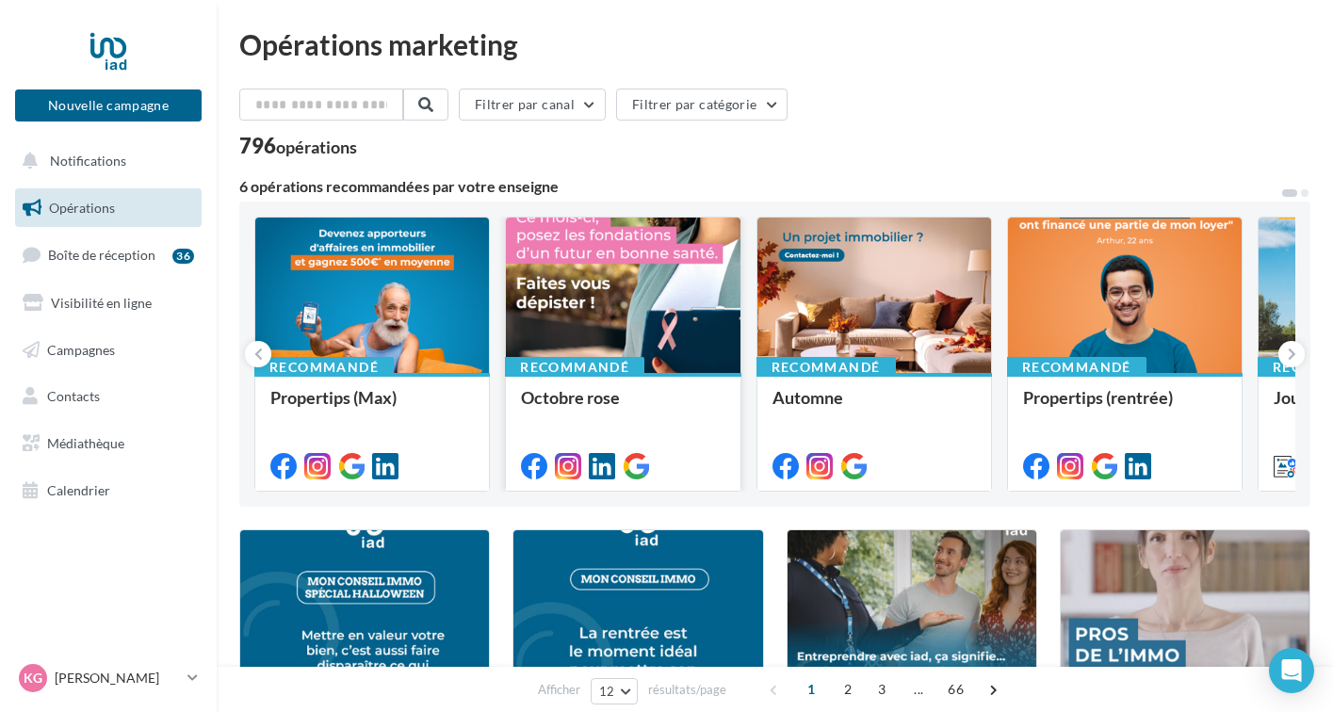
click at [522, 349] on div at bounding box center [623, 296] width 234 height 157
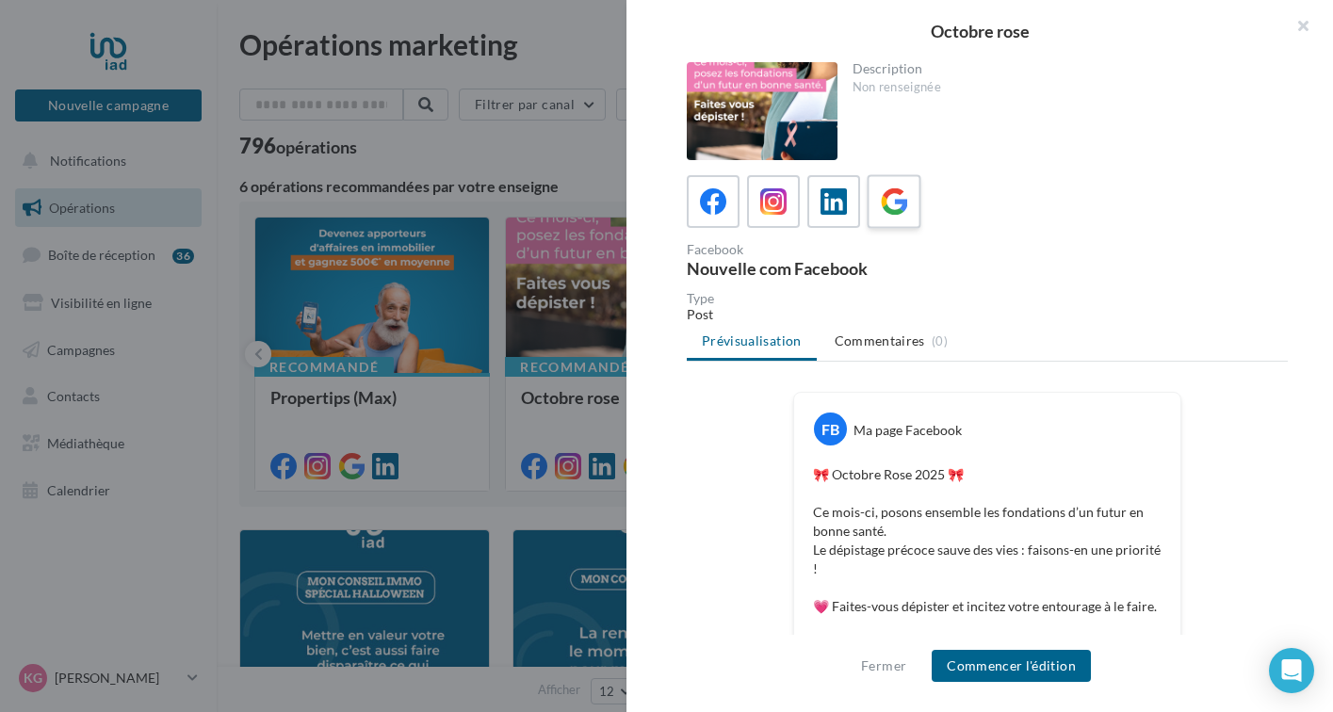
click at [884, 220] on label at bounding box center [894, 201] width 54 height 54
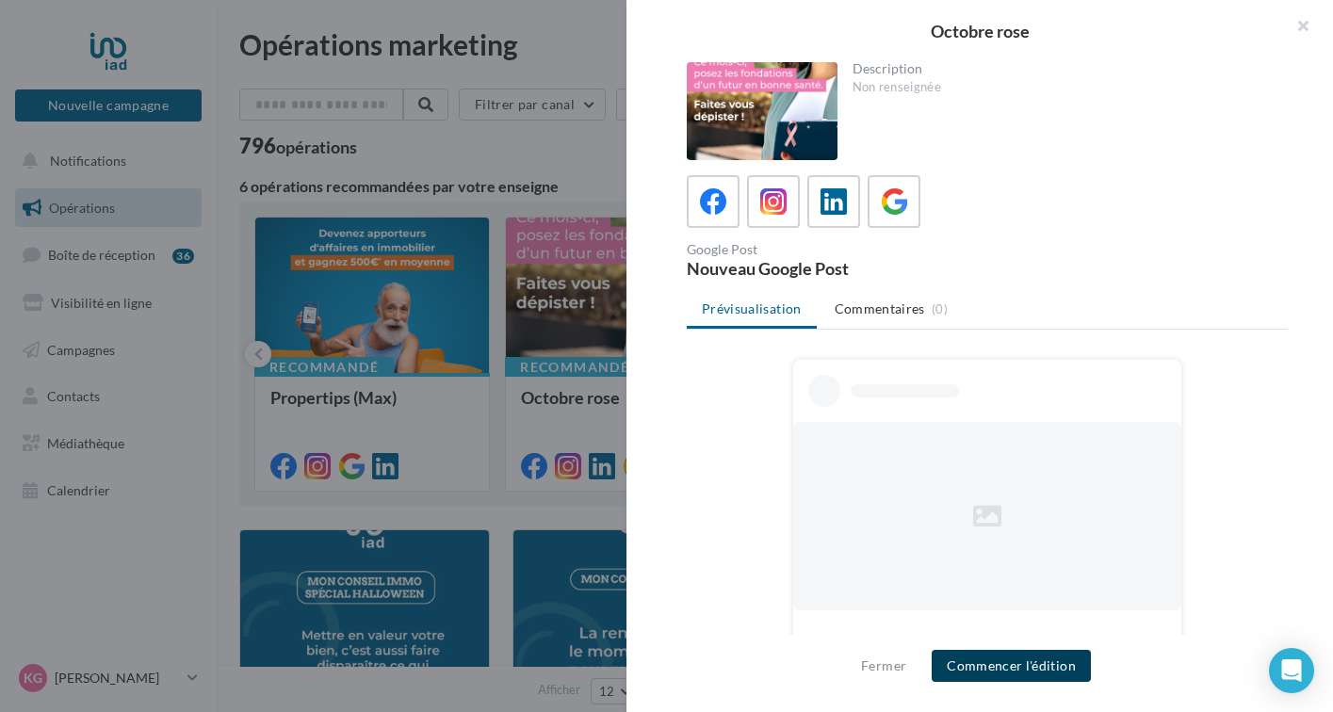
click at [977, 662] on button "Commencer l'édition" at bounding box center [1011, 666] width 159 height 32
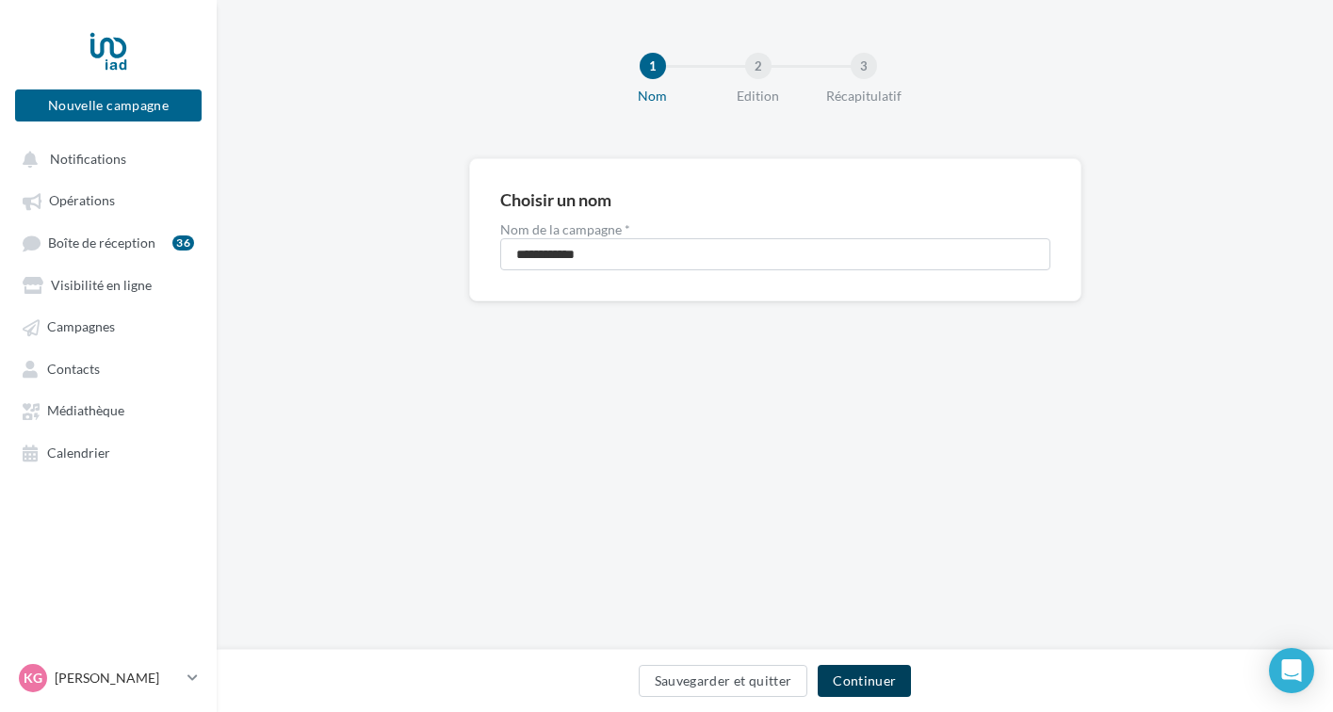
click at [853, 677] on button "Continuer" at bounding box center [864, 681] width 93 height 32
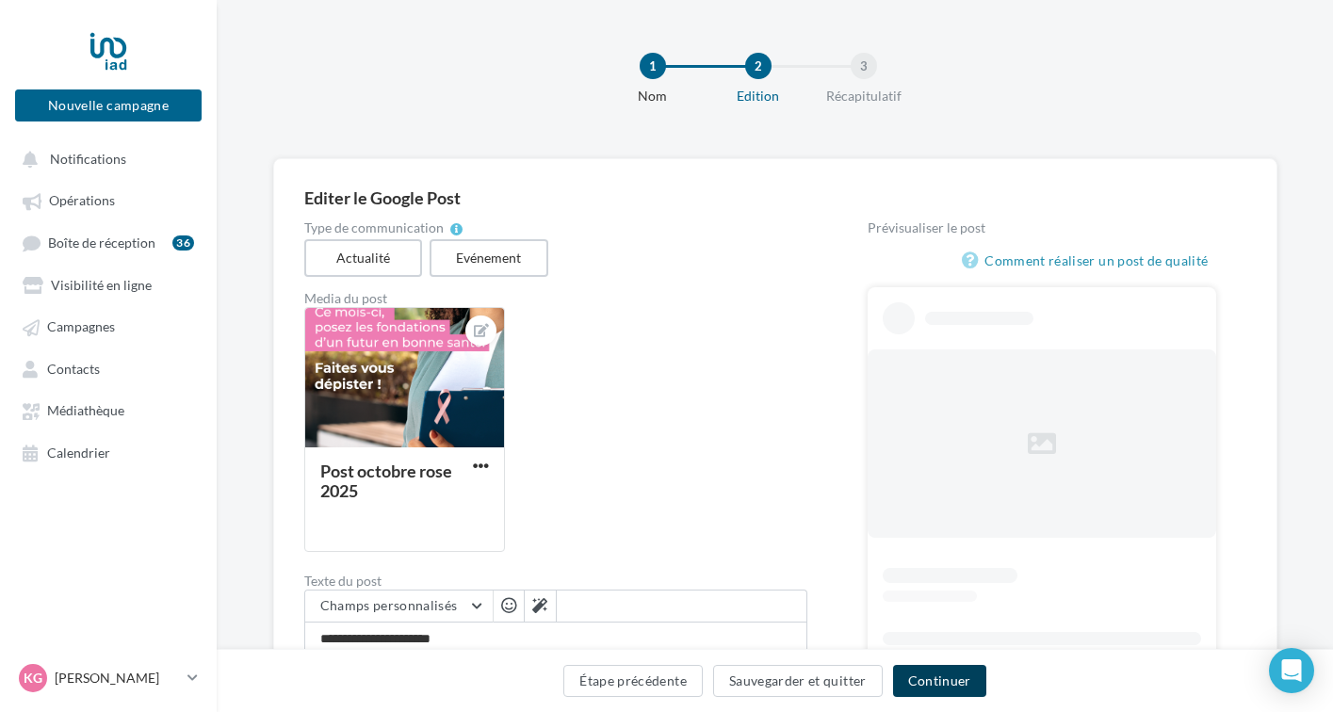
click at [939, 680] on button "Continuer" at bounding box center [939, 681] width 93 height 32
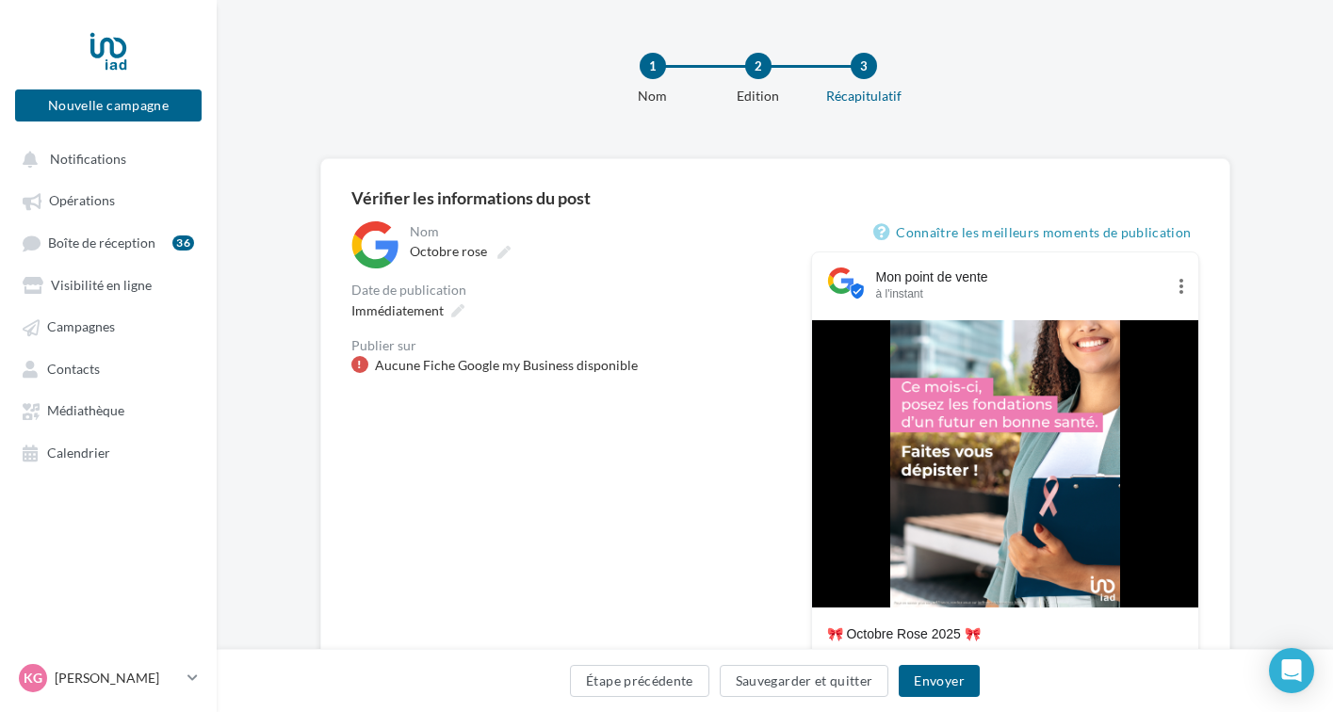
click at [530, 368] on div "Aucune Fiche Google my Business disponible" at bounding box center [506, 365] width 263 height 19
click at [98, 394] on ul "Opérations Boîte de réception 36 Visibilité en ligne Campagnes Contacts Médiath…" at bounding box center [109, 326] width 202 height 302
click at [98, 405] on link "Médiathèque" at bounding box center [108, 410] width 194 height 34
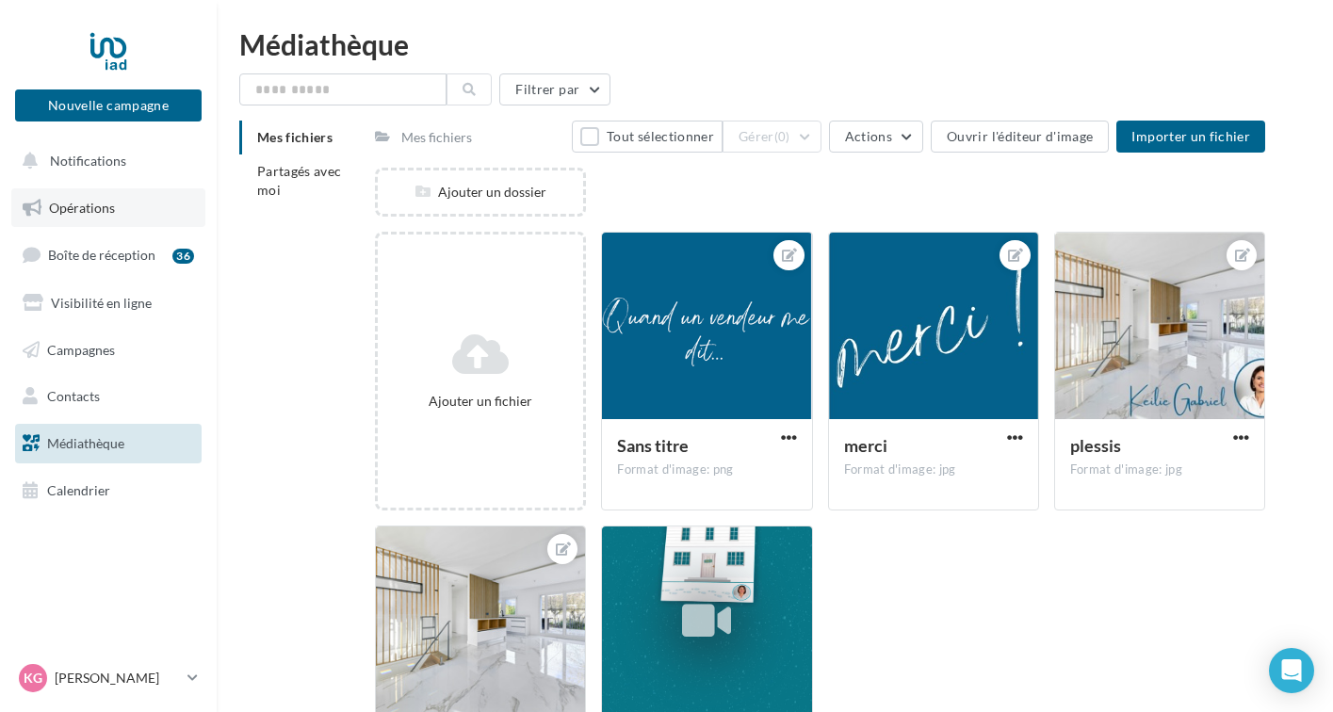
click at [113, 204] on span "Opérations" at bounding box center [82, 208] width 66 height 16
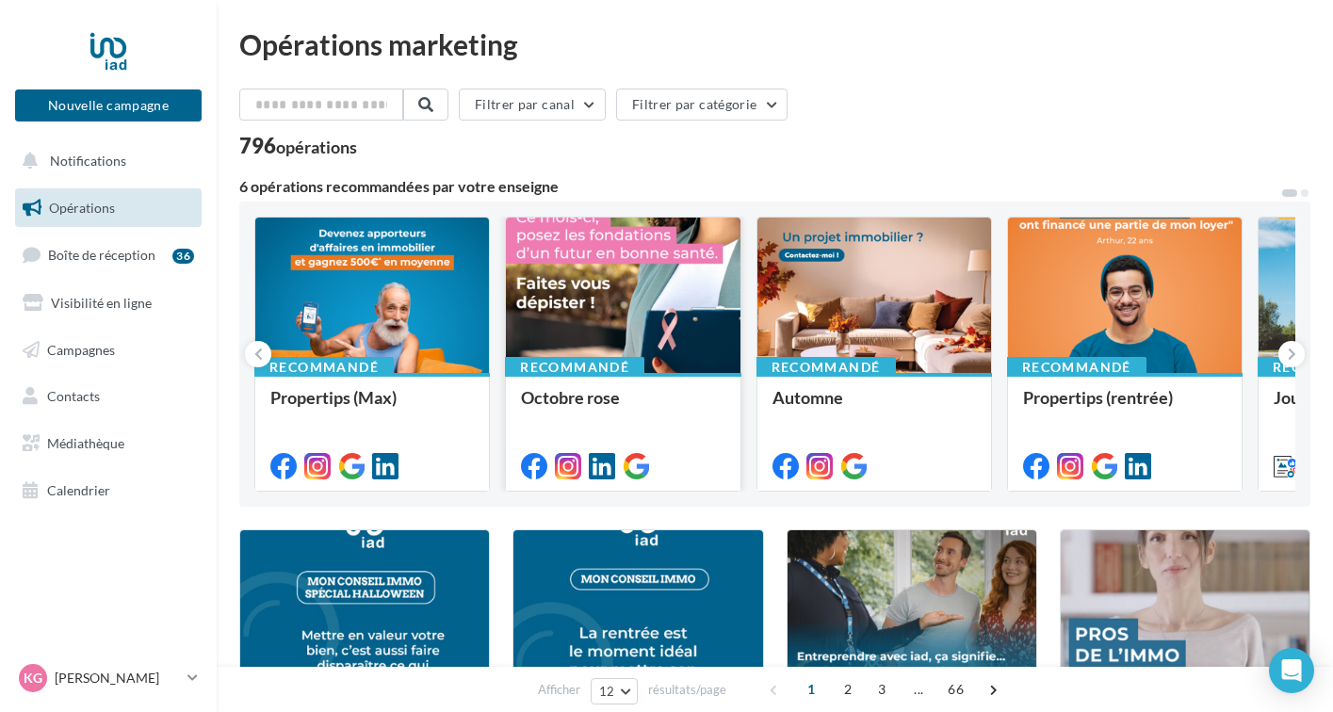
click at [573, 320] on div at bounding box center [623, 296] width 234 height 157
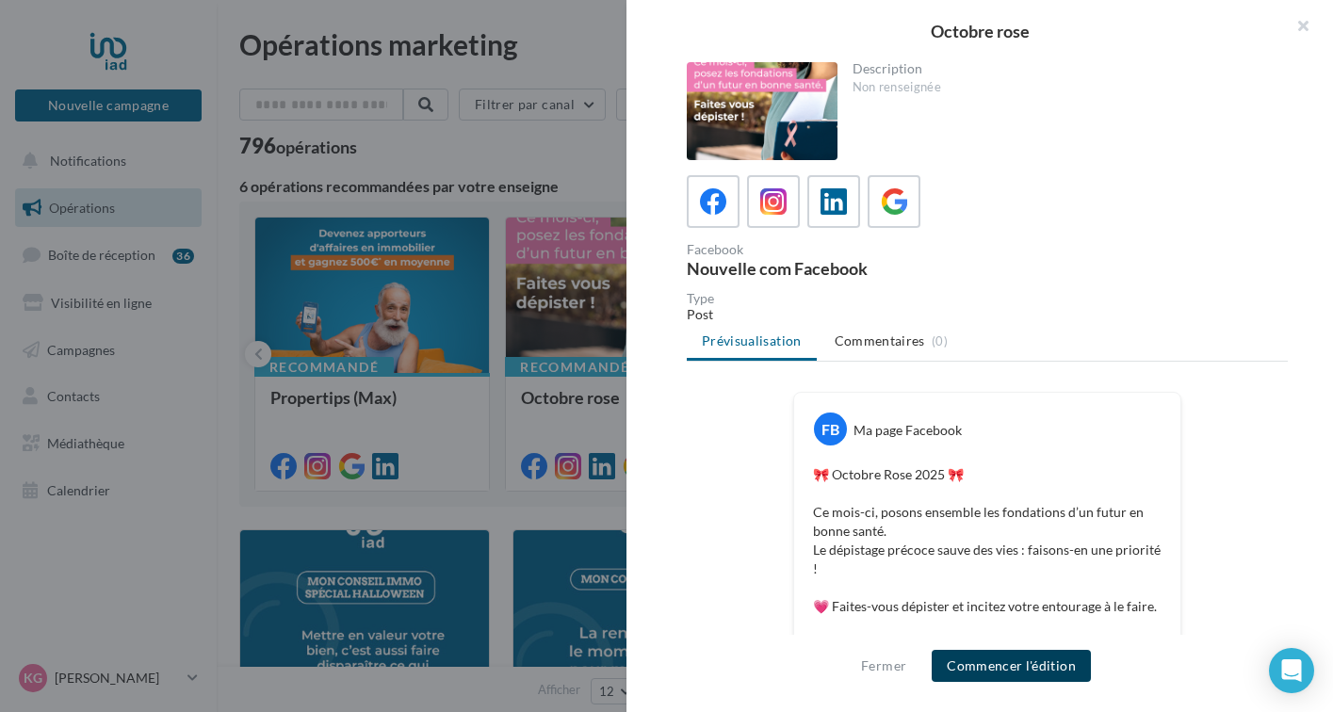
click at [947, 657] on button "Commencer l'édition" at bounding box center [1011, 666] width 159 height 32
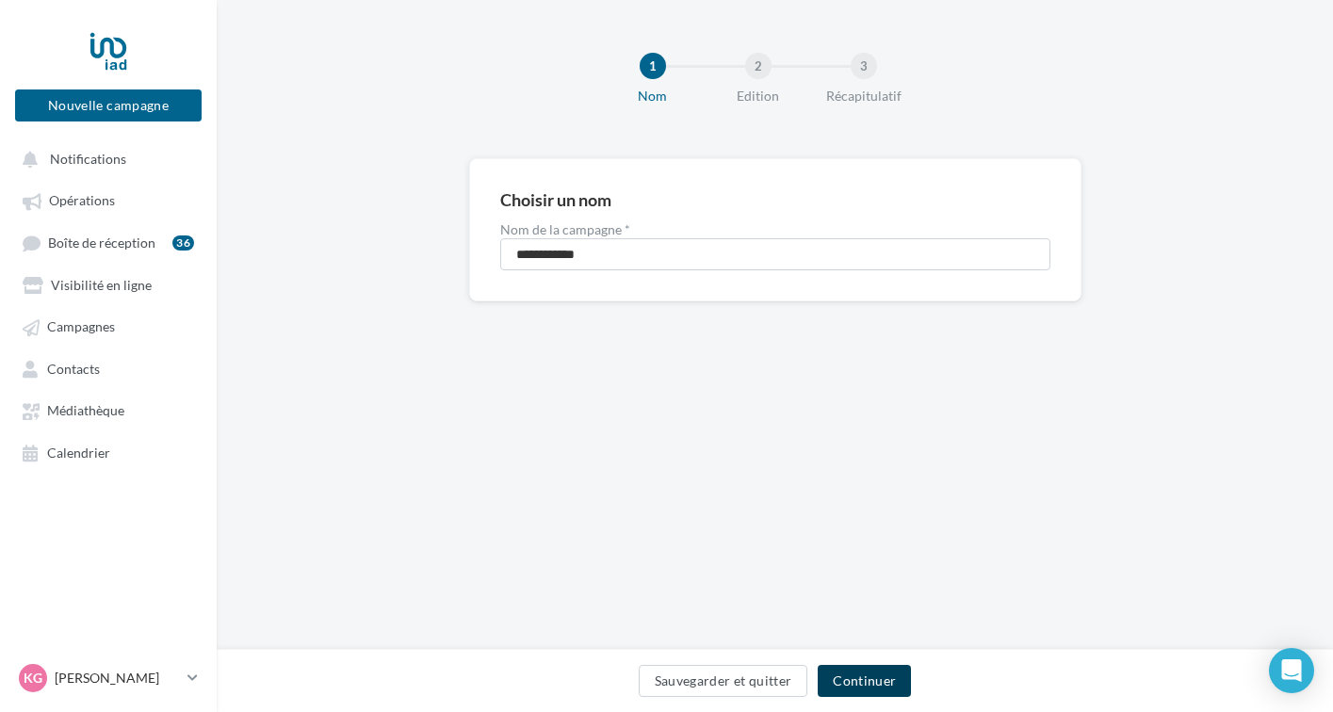
click at [876, 687] on button "Continuer" at bounding box center [864, 681] width 93 height 32
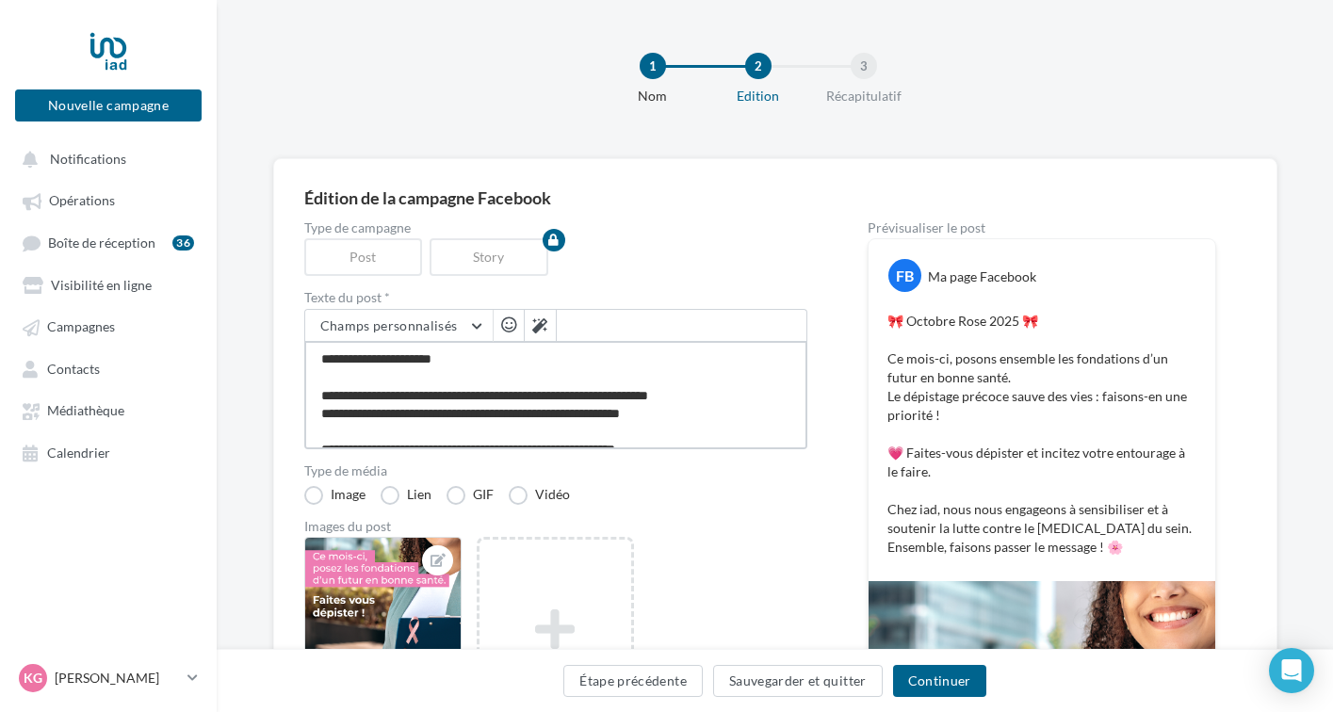
scroll to position [91, 0]
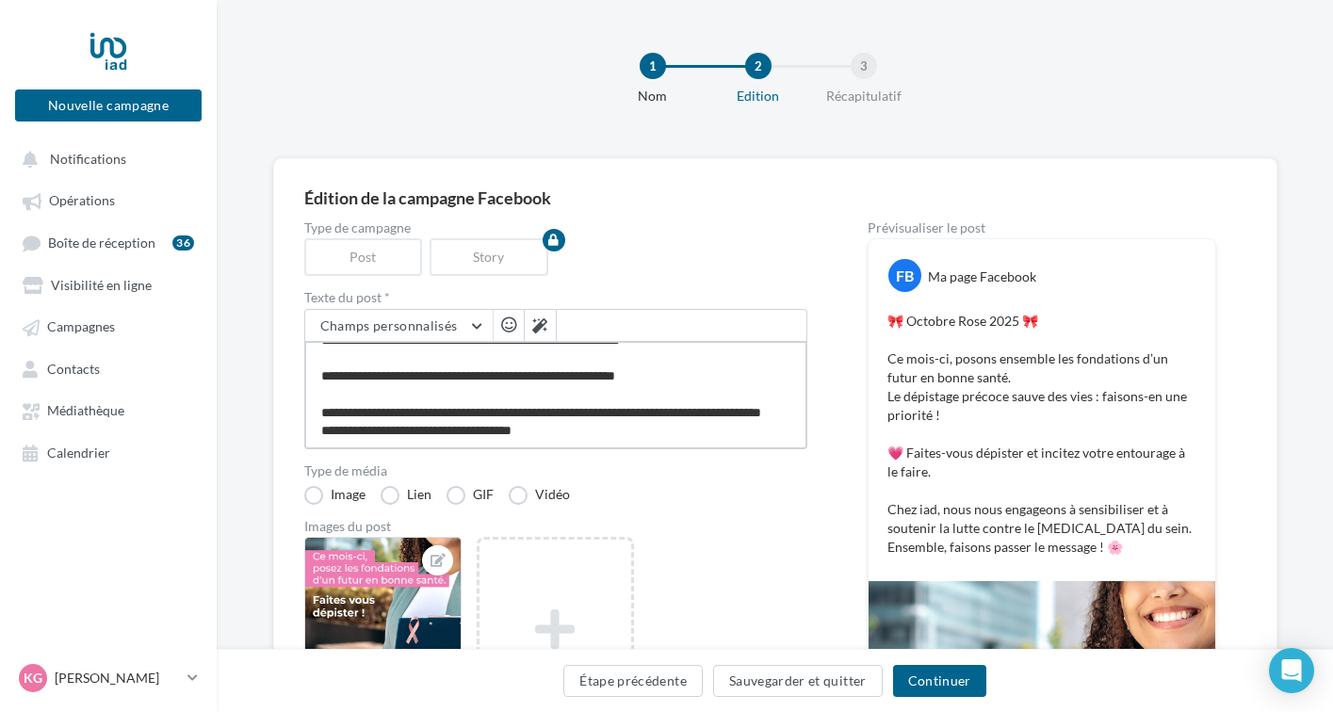
drag, startPoint x: 313, startPoint y: 357, endPoint x: 573, endPoint y: 437, distance: 272.1
click at [577, 437] on textarea "**********" at bounding box center [555, 395] width 503 height 108
